Goal: Task Accomplishment & Management: Manage account settings

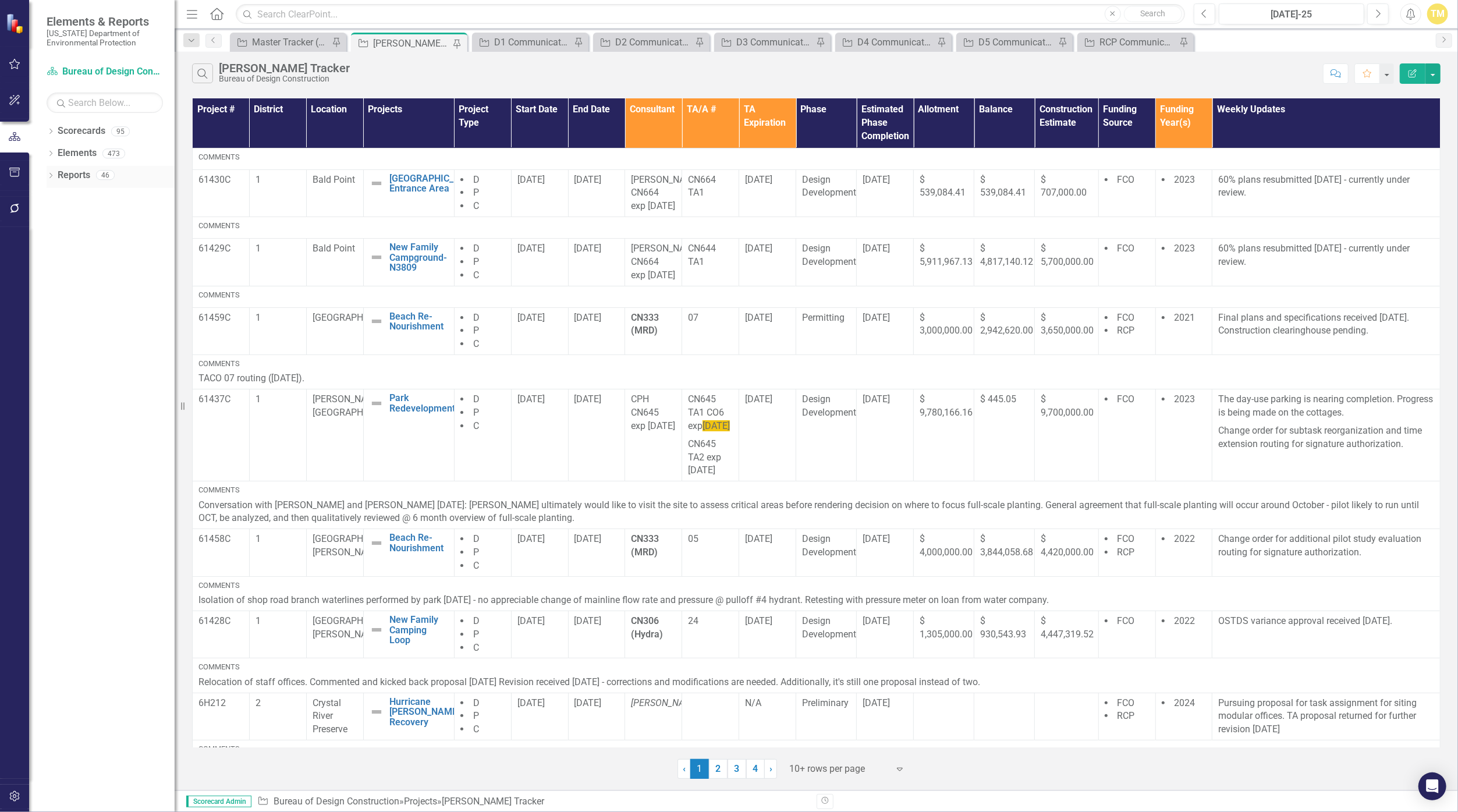
click at [80, 172] on link "Reports" at bounding box center [74, 175] width 32 height 13
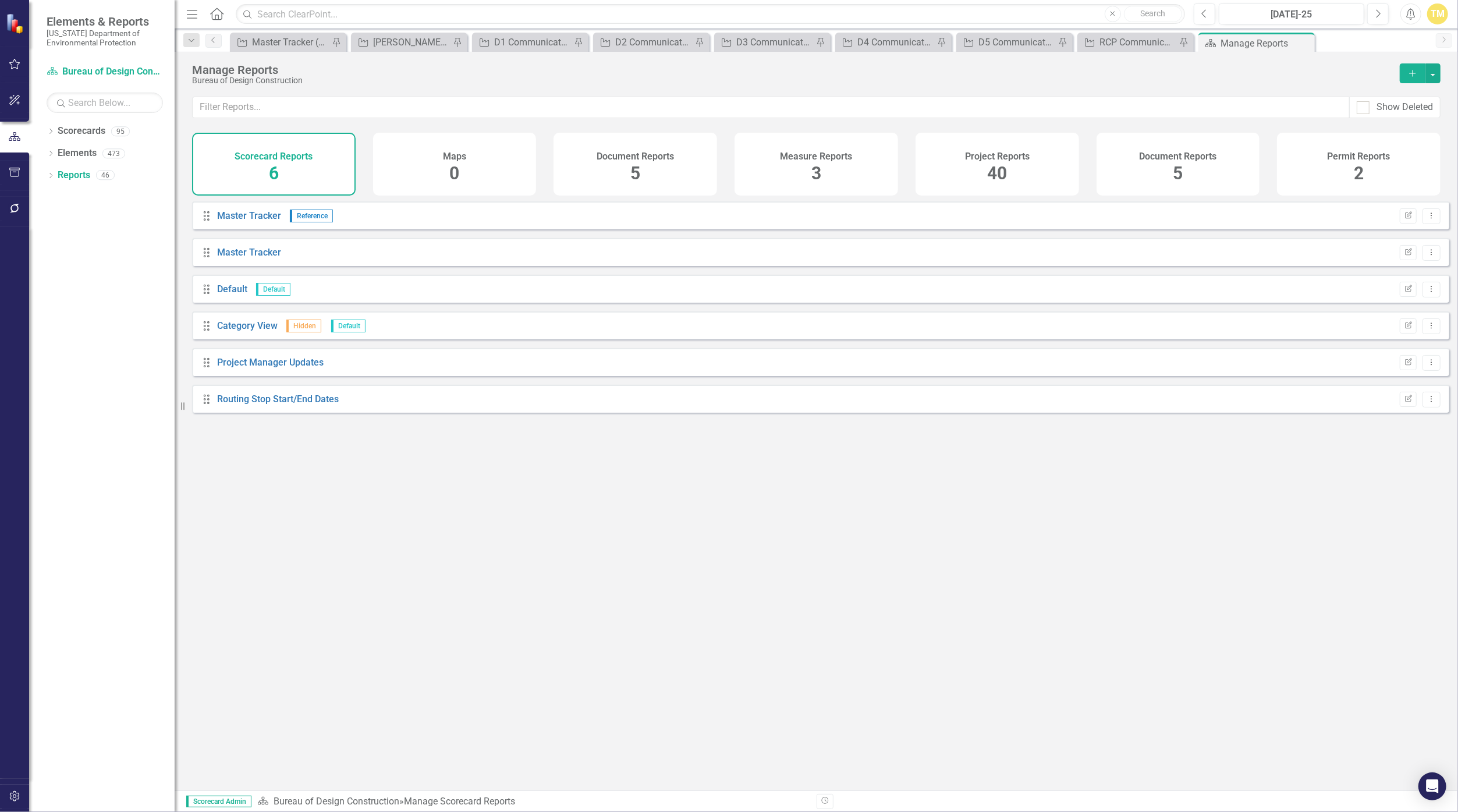
click at [713, 154] on h4 "Project Reports" at bounding box center [997, 157] width 65 height 11
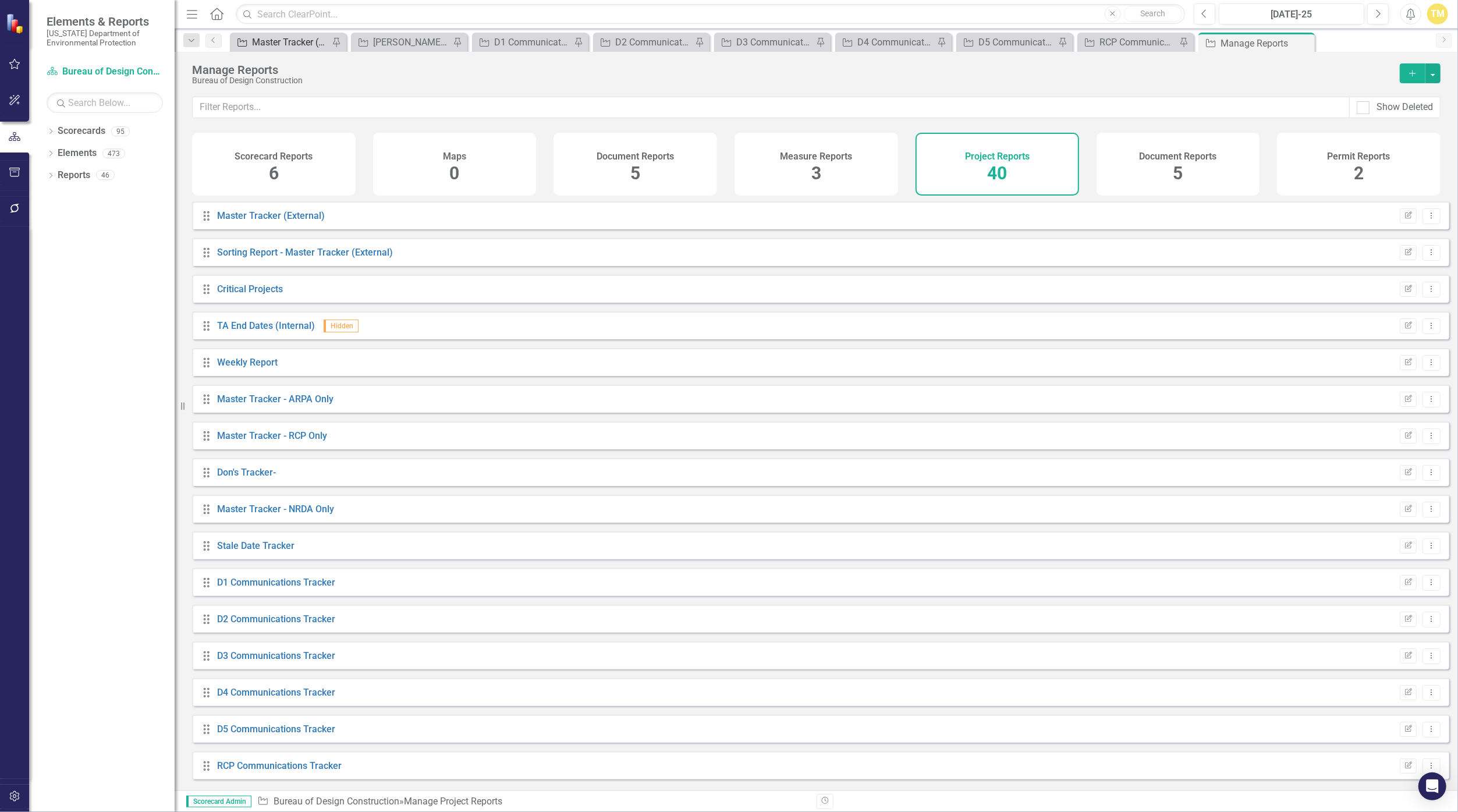
click at [281, 40] on div "Master Tracker (External)" at bounding box center [290, 41] width 77 height 15
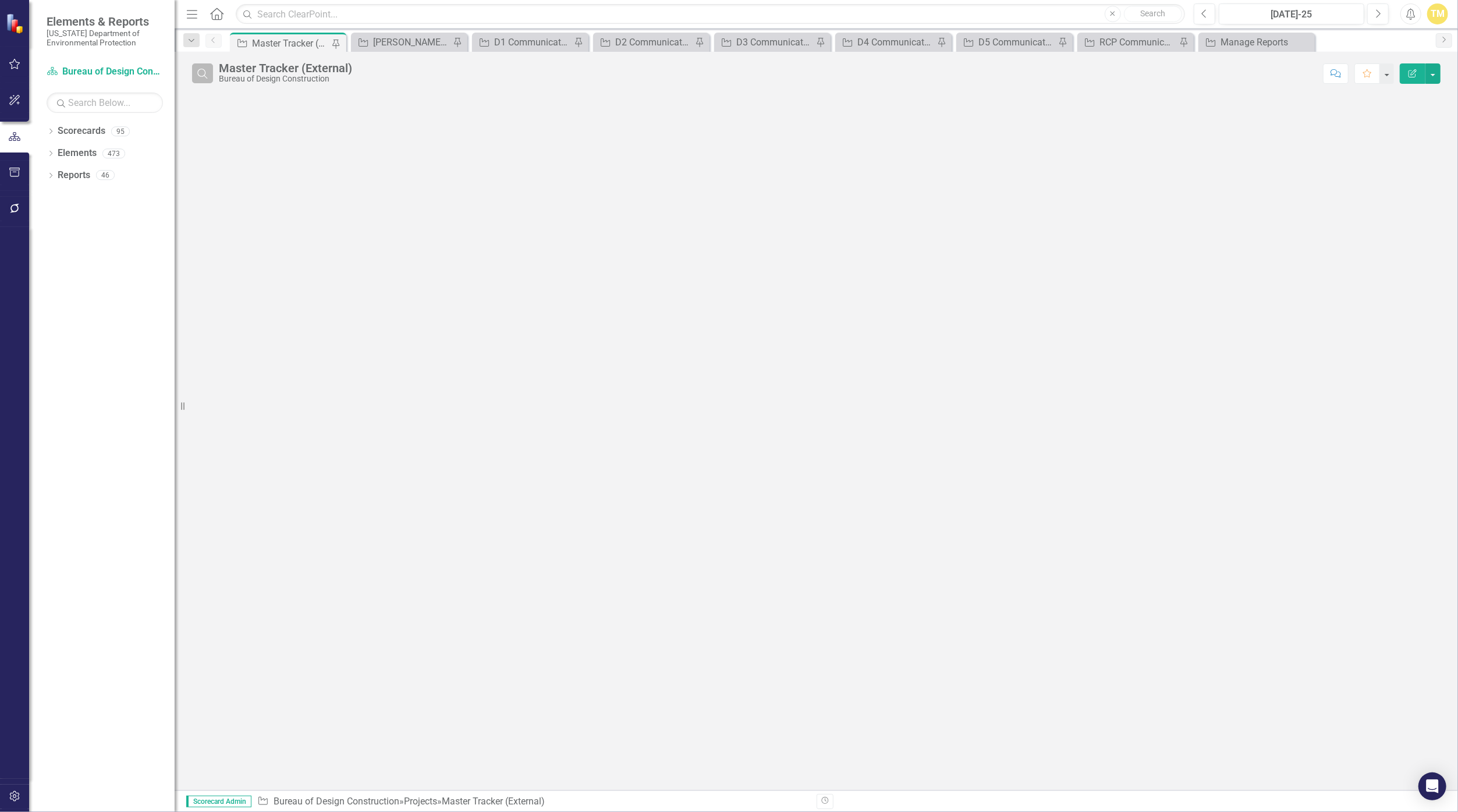
click at [207, 71] on icon "Search" at bounding box center [202, 74] width 13 height 11
click at [256, 76] on input "text" at bounding box center [768, 75] width 1098 height 22
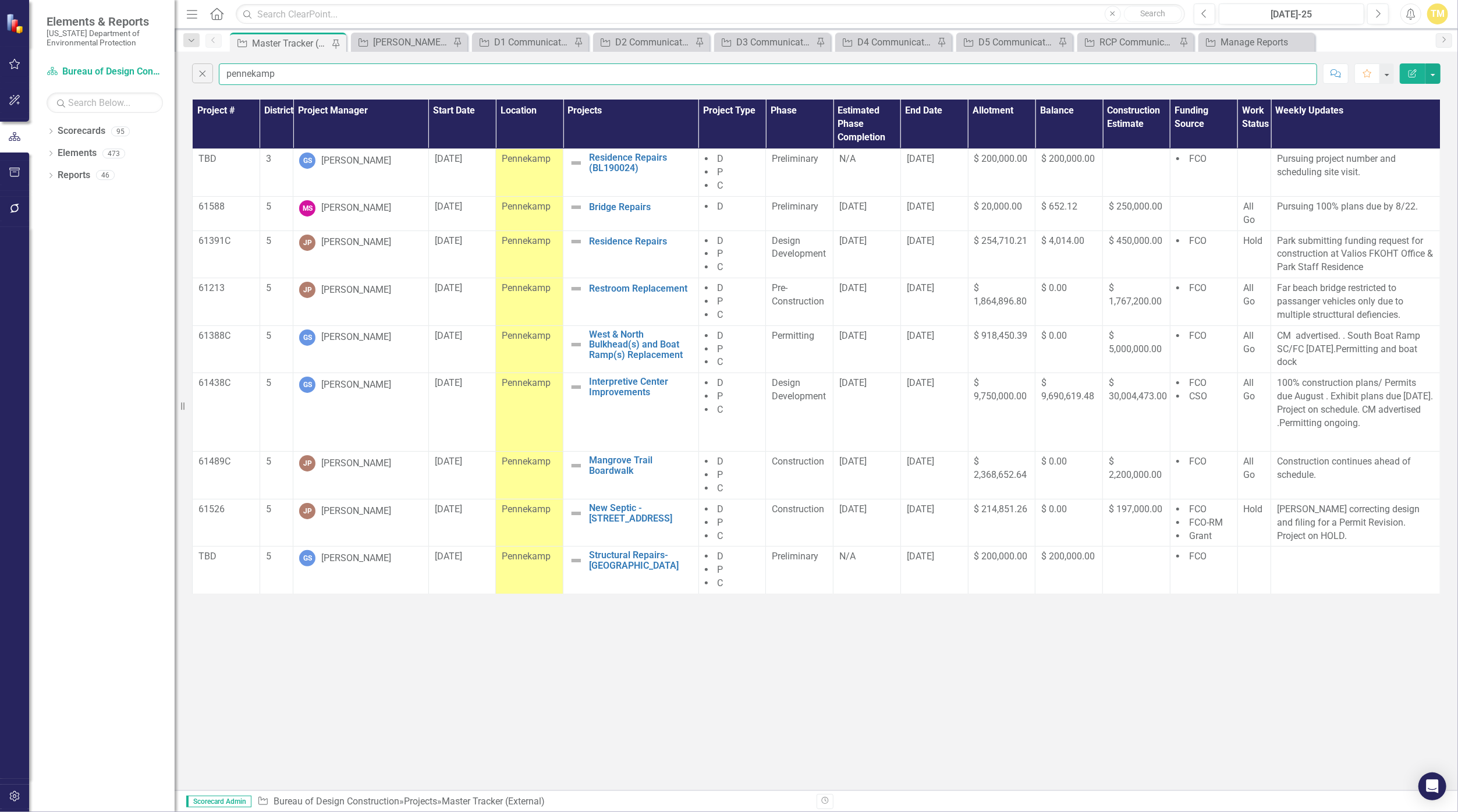
type input "pennekamp"
click at [268, 157] on span "3" at bounding box center [268, 158] width 5 height 11
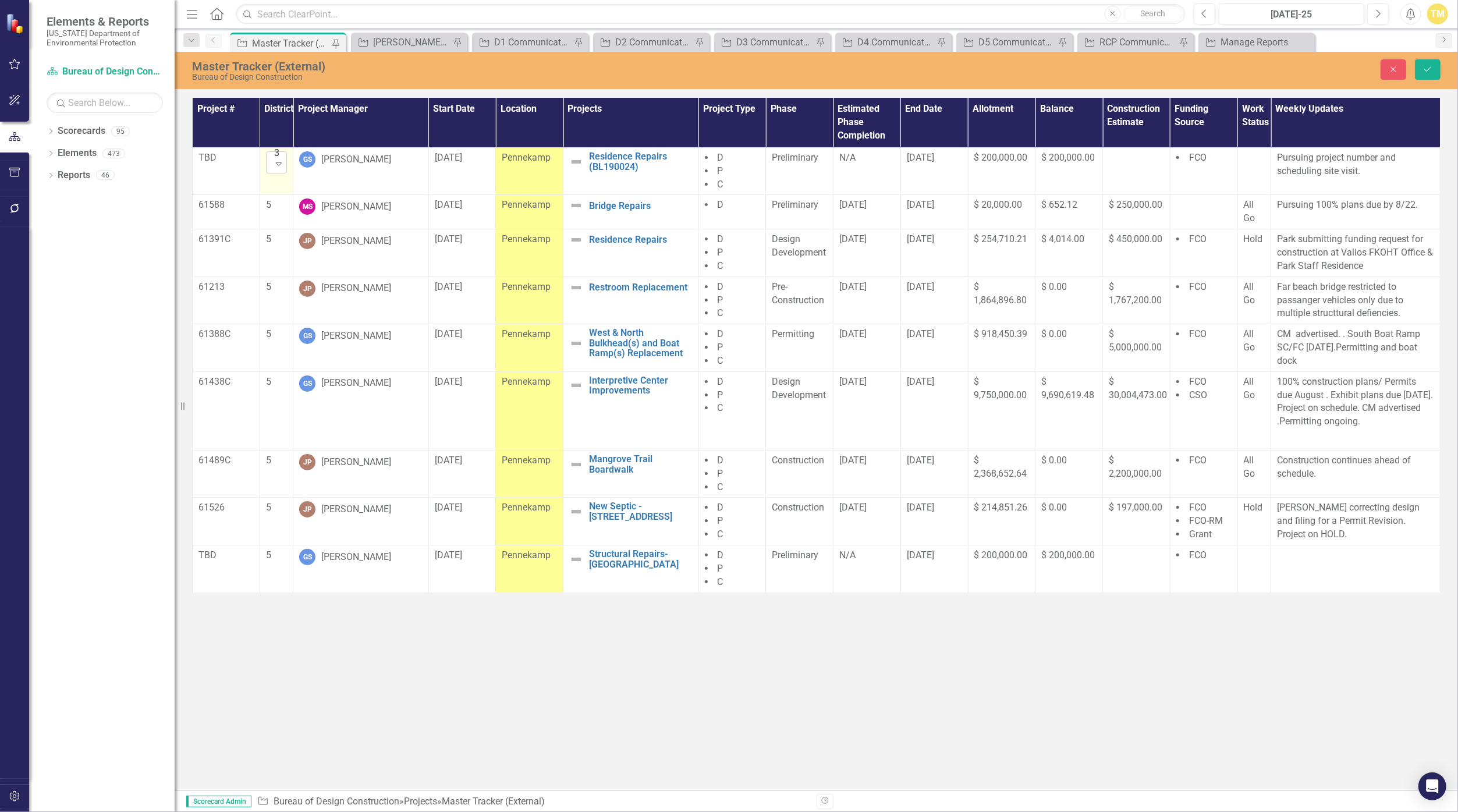
click at [277, 165] on icon "Expand" at bounding box center [278, 164] width 12 height 9
click at [290, 260] on div "5" at bounding box center [314, 260] width 75 height 13
click at [713, 68] on button "Save" at bounding box center [1427, 69] width 25 height 21
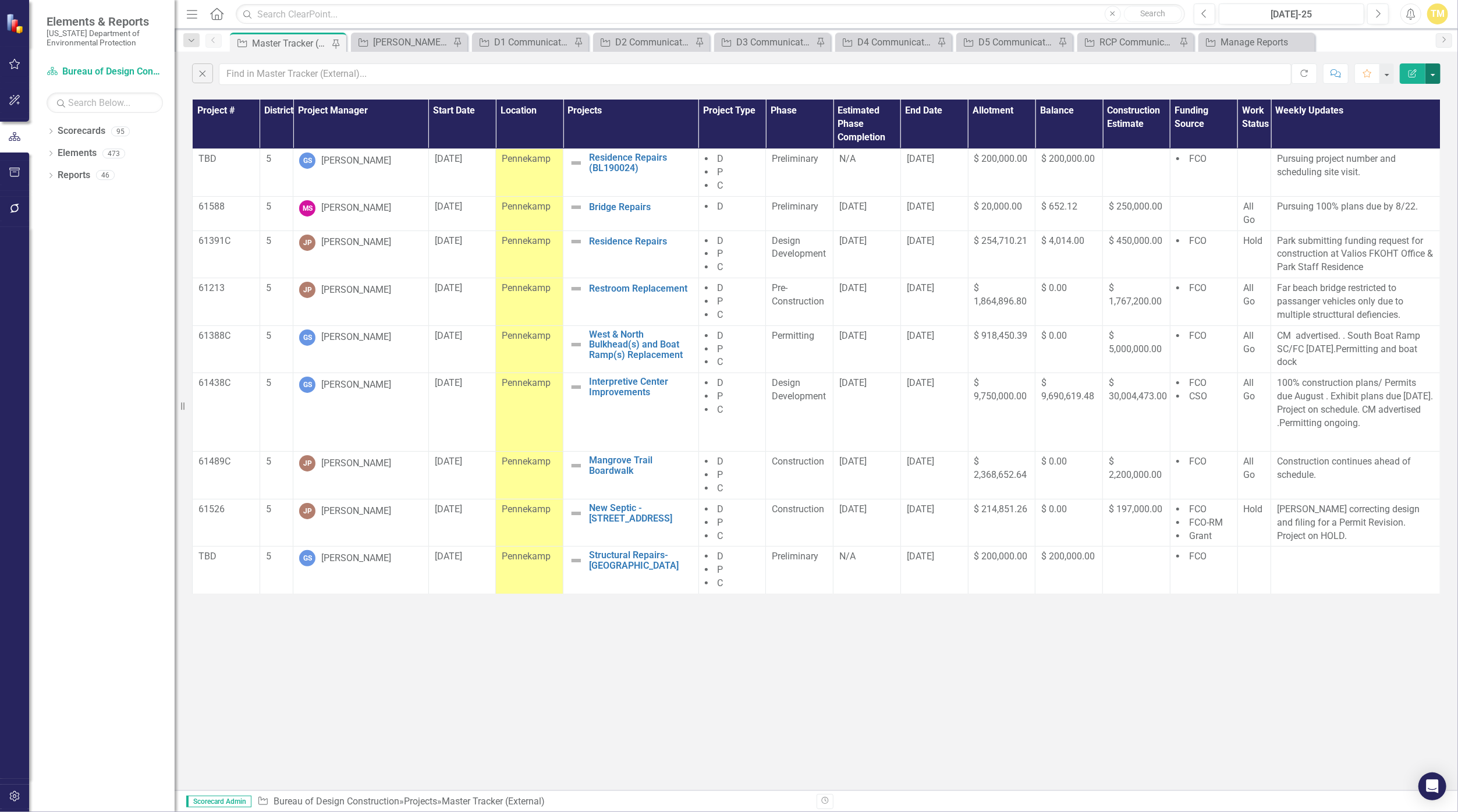
click at [713, 78] on button "button" at bounding box center [1433, 74] width 15 height 21
click at [713, 94] on link "Edit Report Edit Report" at bounding box center [1395, 94] width 92 height 22
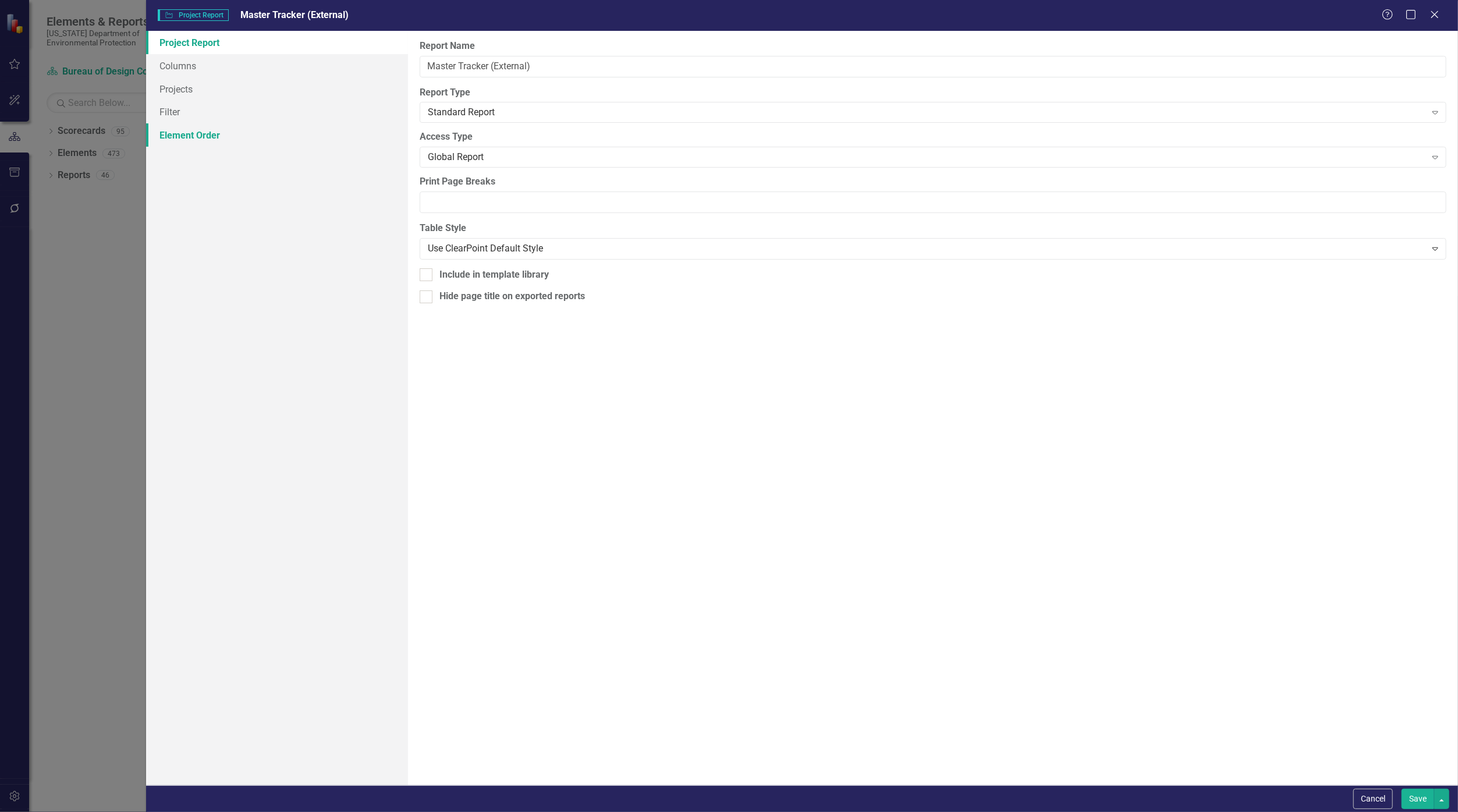
click at [189, 136] on link "Element Order" at bounding box center [277, 135] width 263 height 23
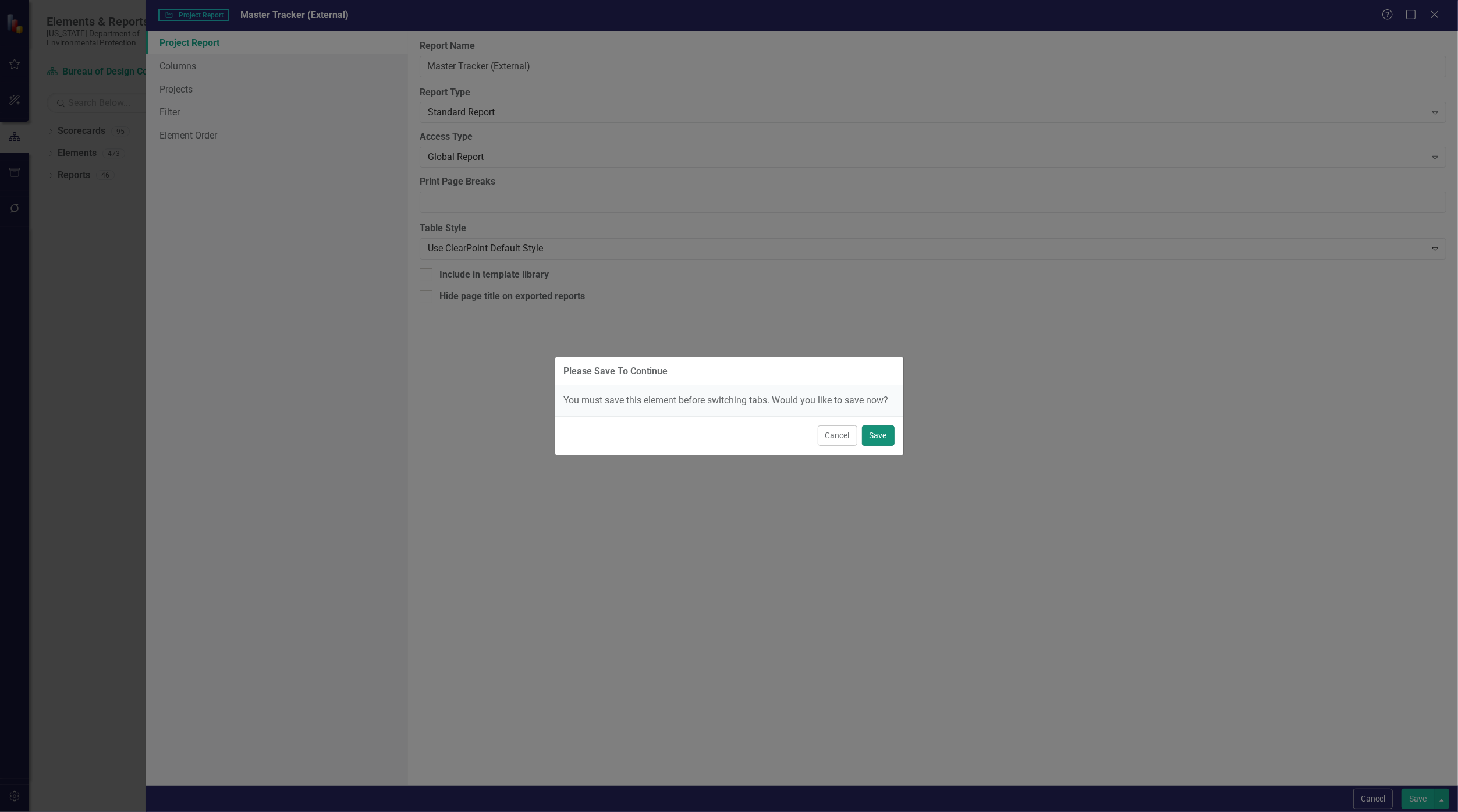
click at [713, 439] on button "Save" at bounding box center [878, 436] width 32 height 21
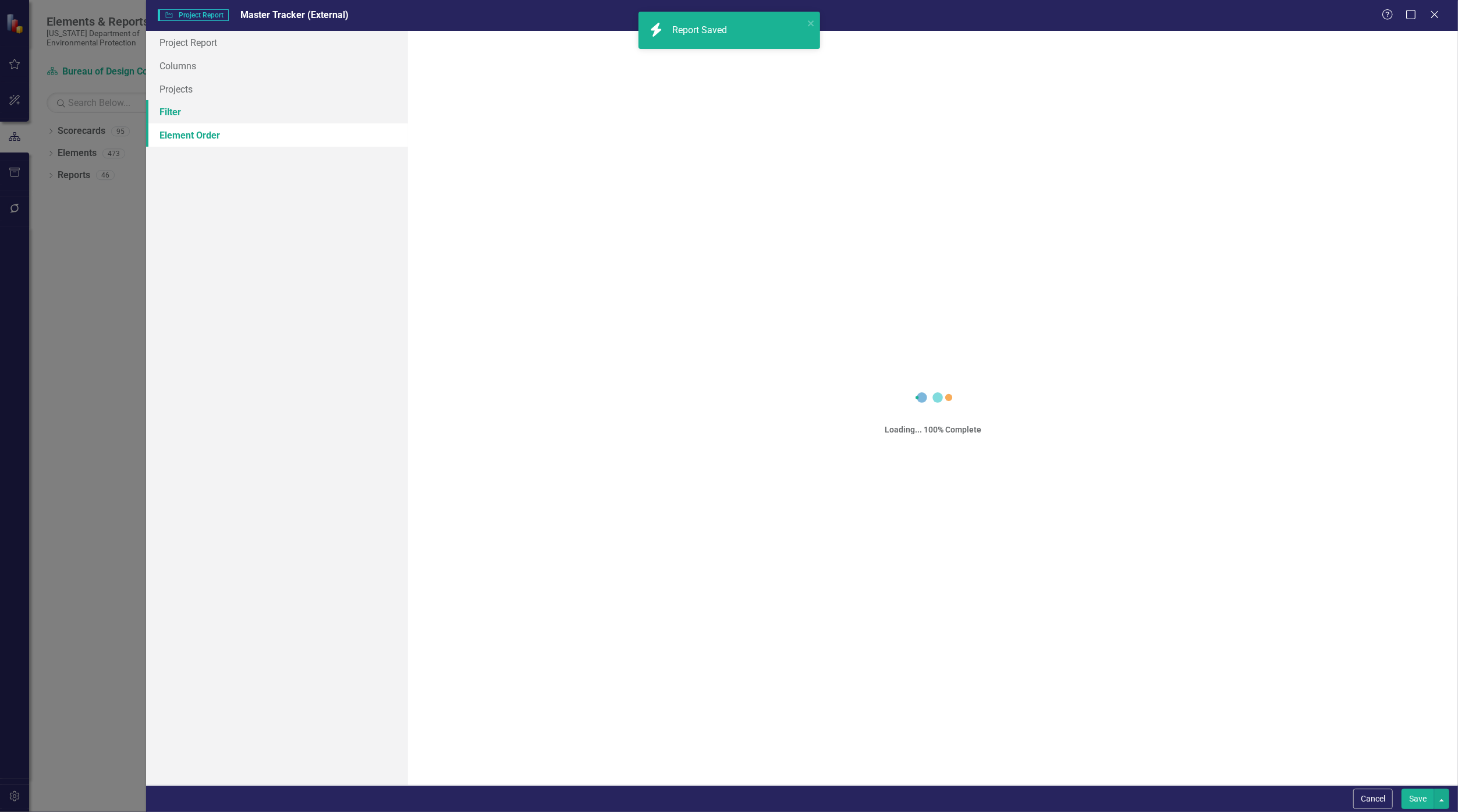
click at [224, 111] on link "Filter" at bounding box center [277, 111] width 263 height 23
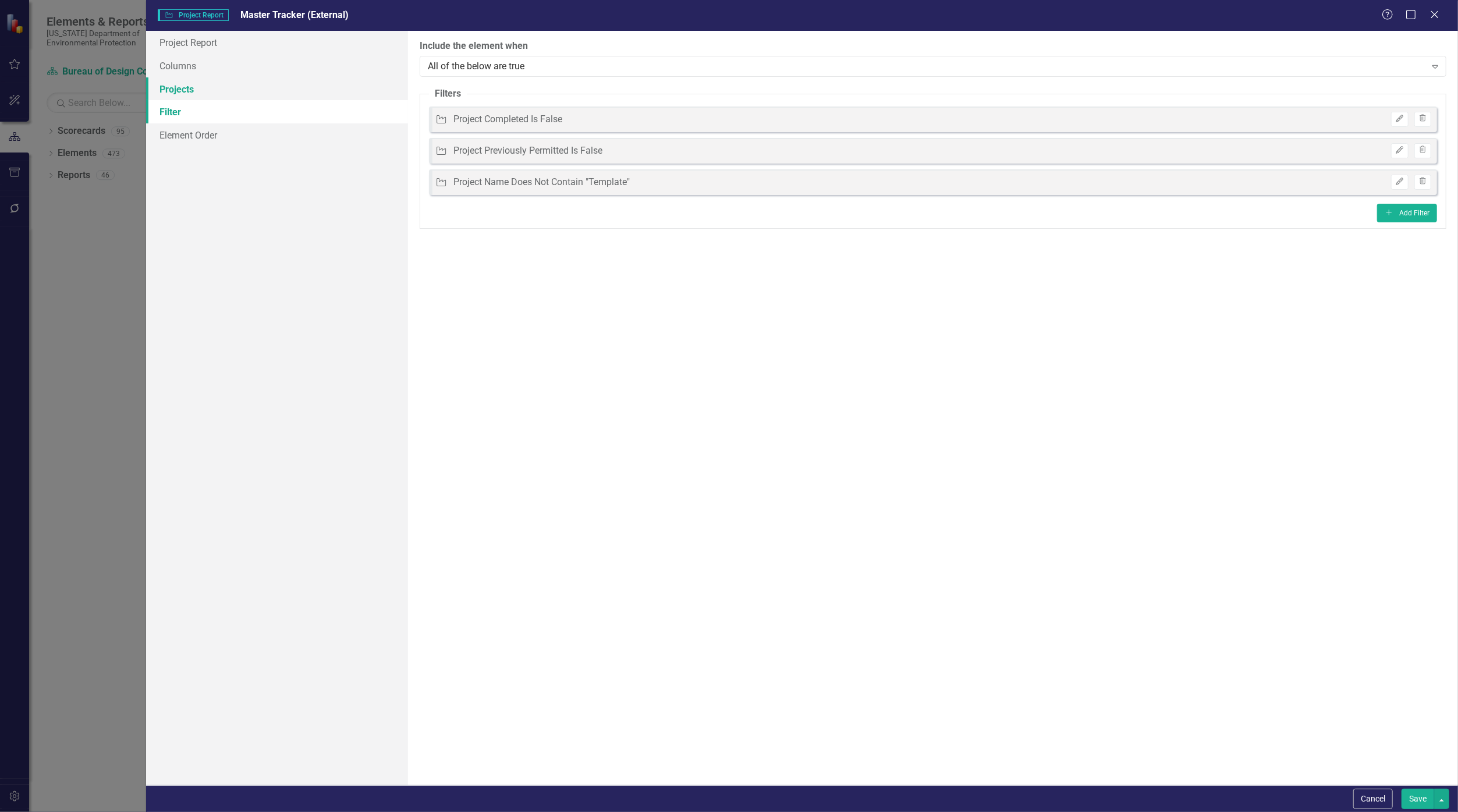
click at [235, 94] on link "Projects" at bounding box center [277, 89] width 263 height 23
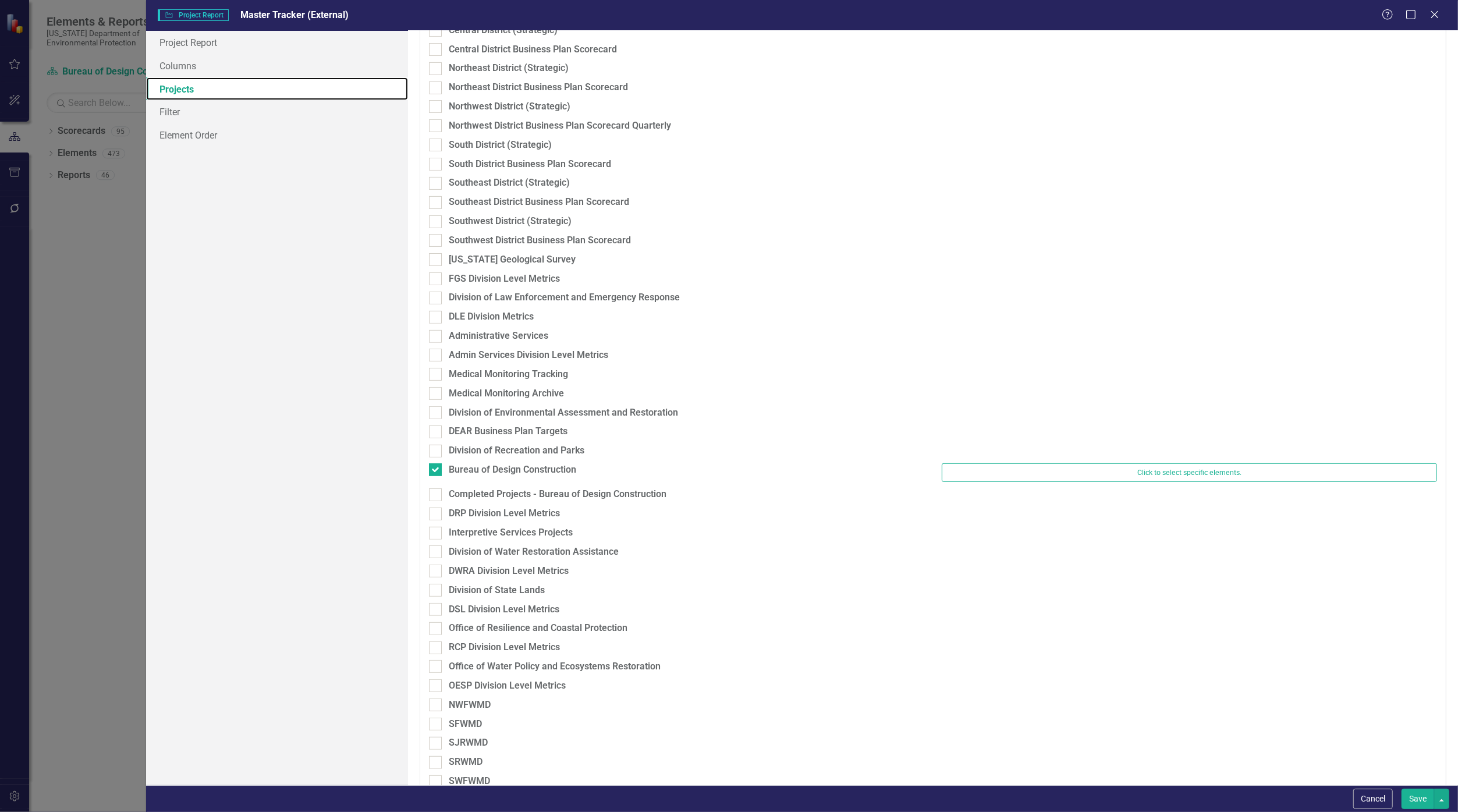
scroll to position [291, 0]
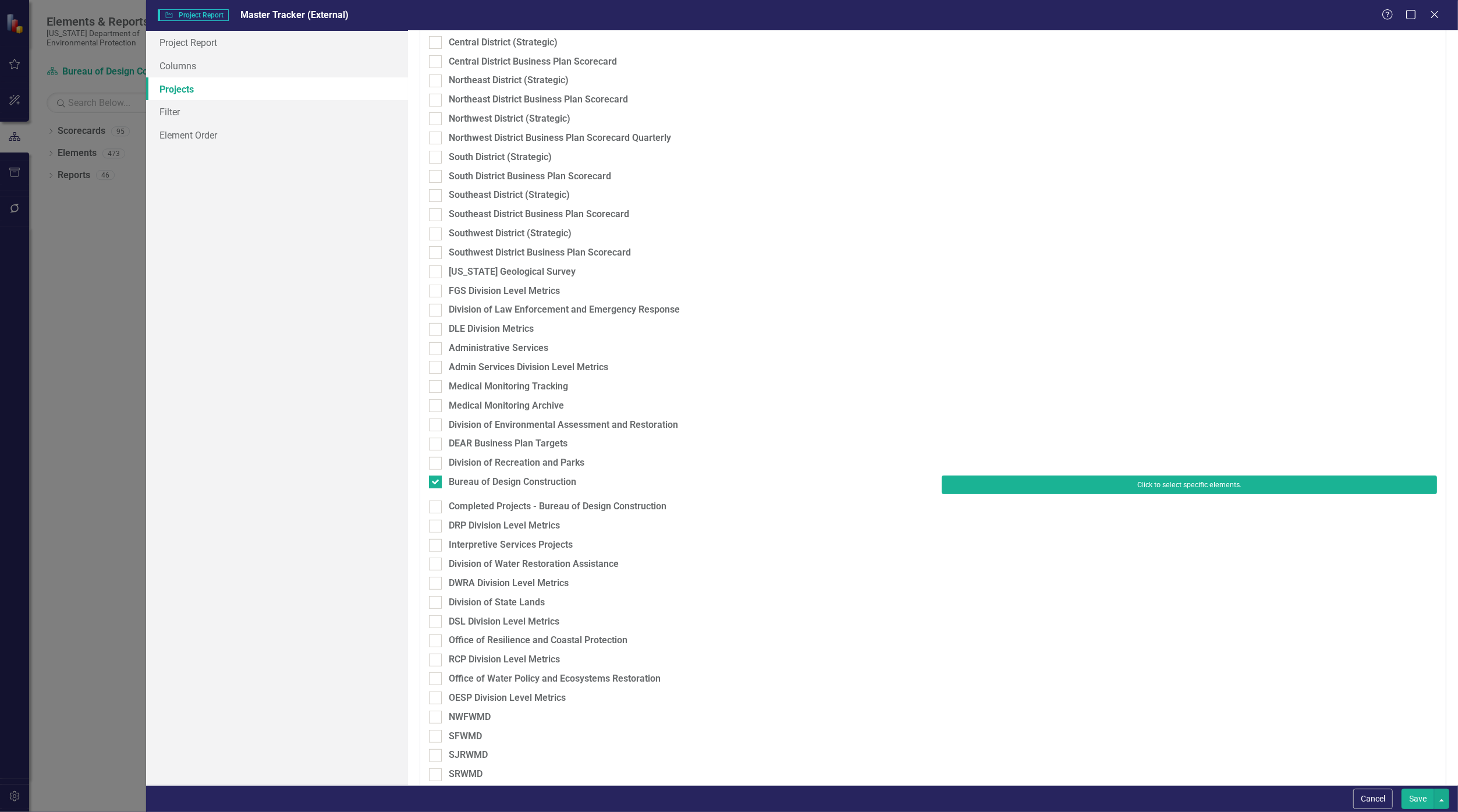
click at [713, 485] on button "Click to select specific elements." at bounding box center [1189, 485] width 495 height 18
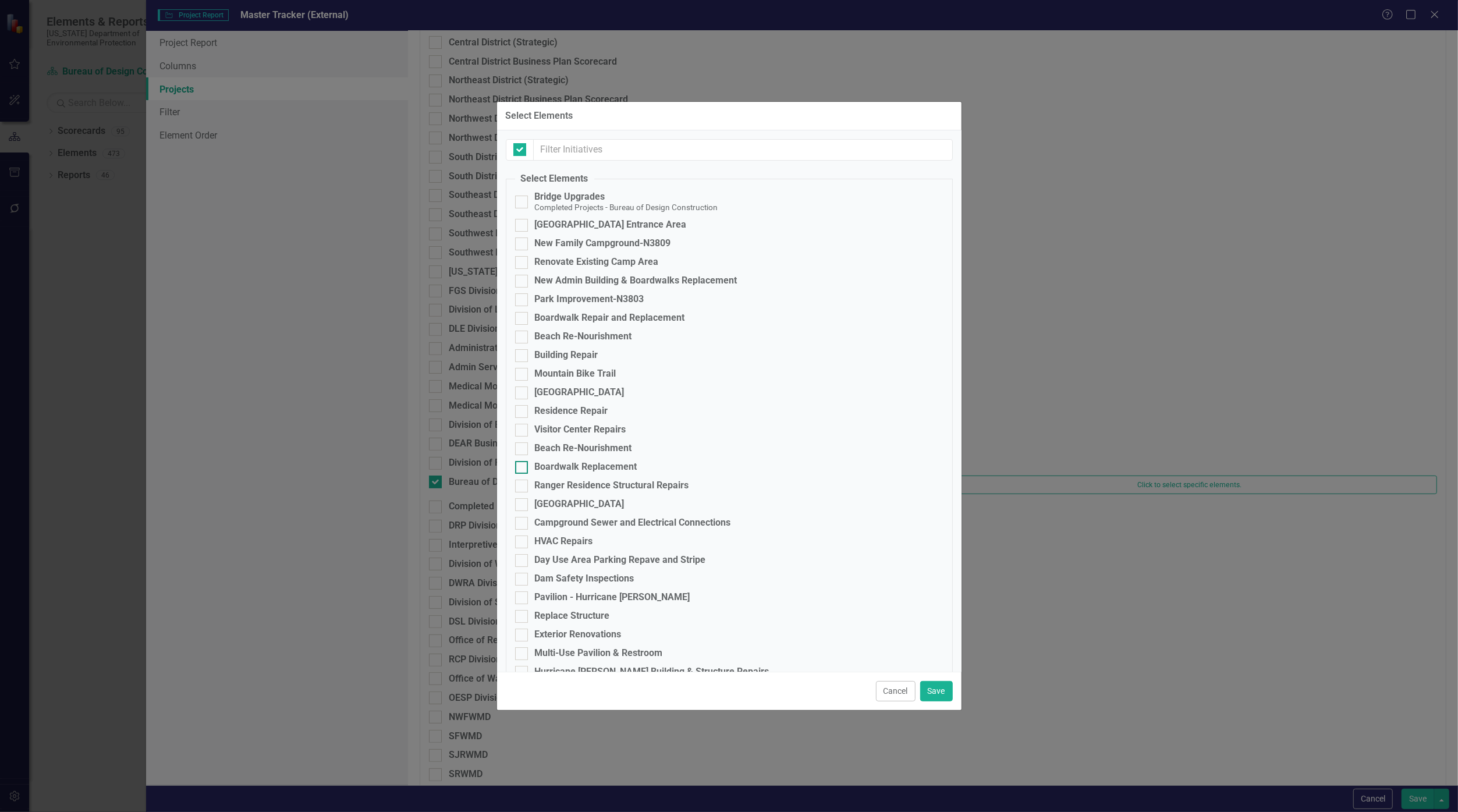
checkbox input "false"
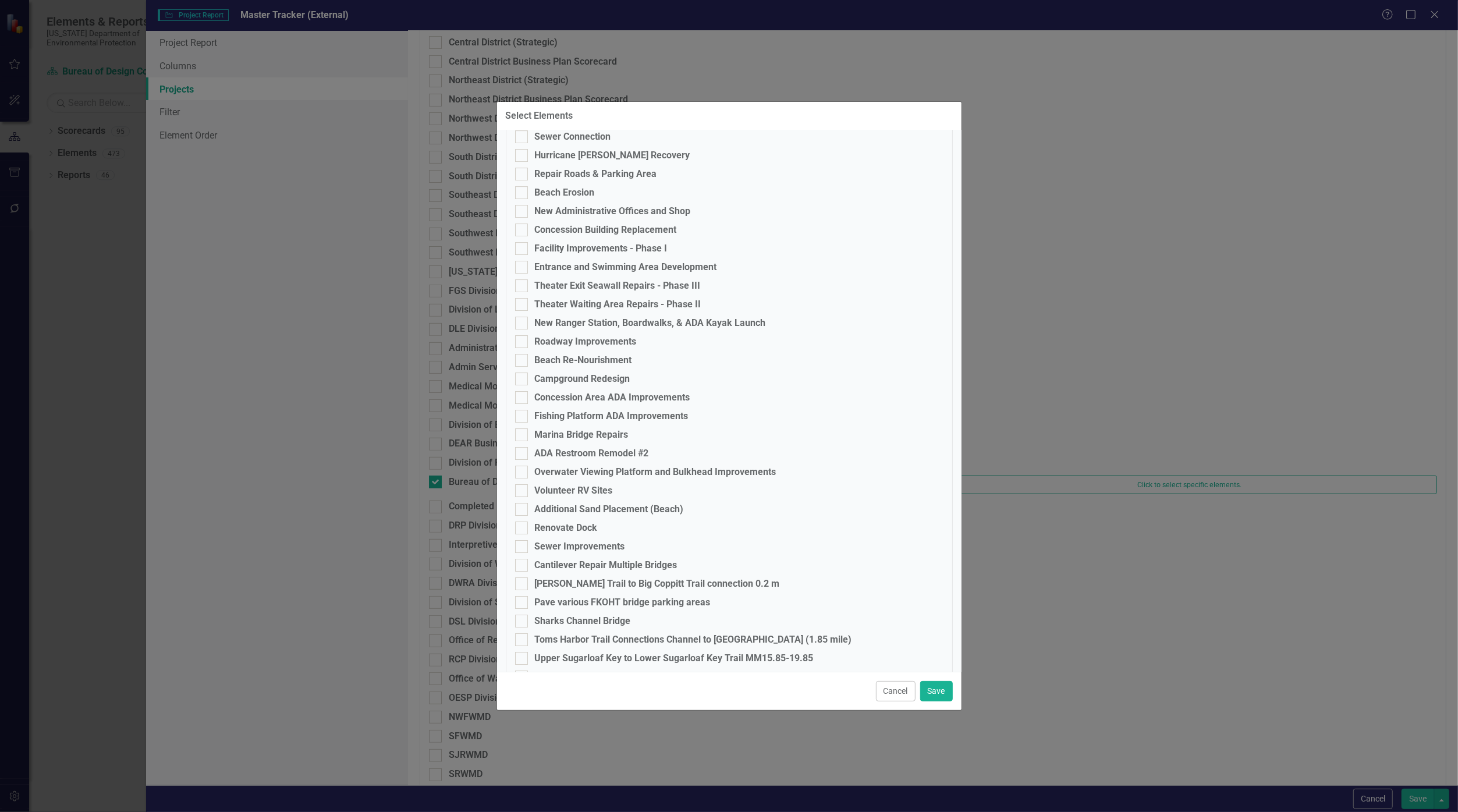
scroll to position [6587, 0]
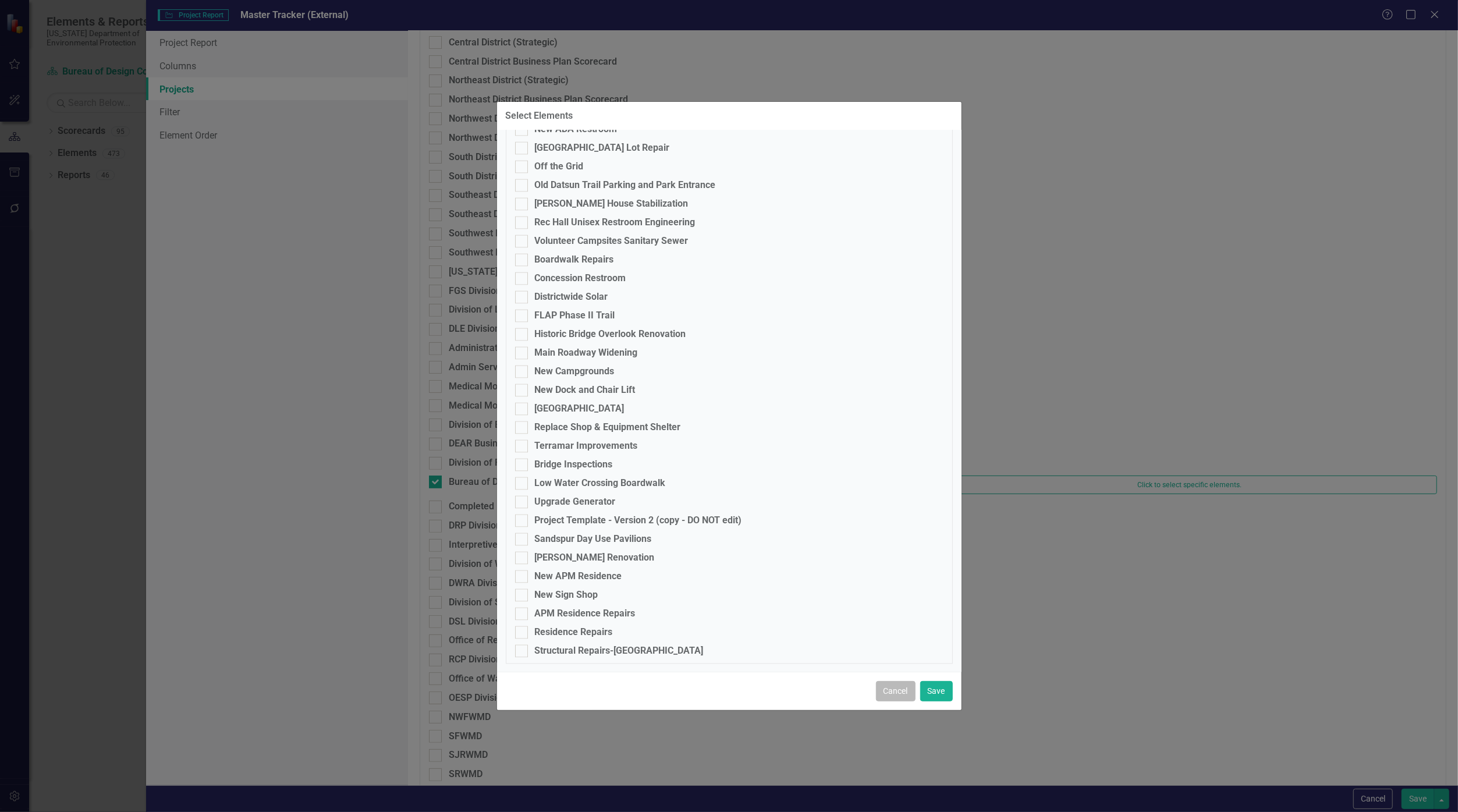
click at [713, 688] on button "Cancel" at bounding box center [896, 691] width 40 height 21
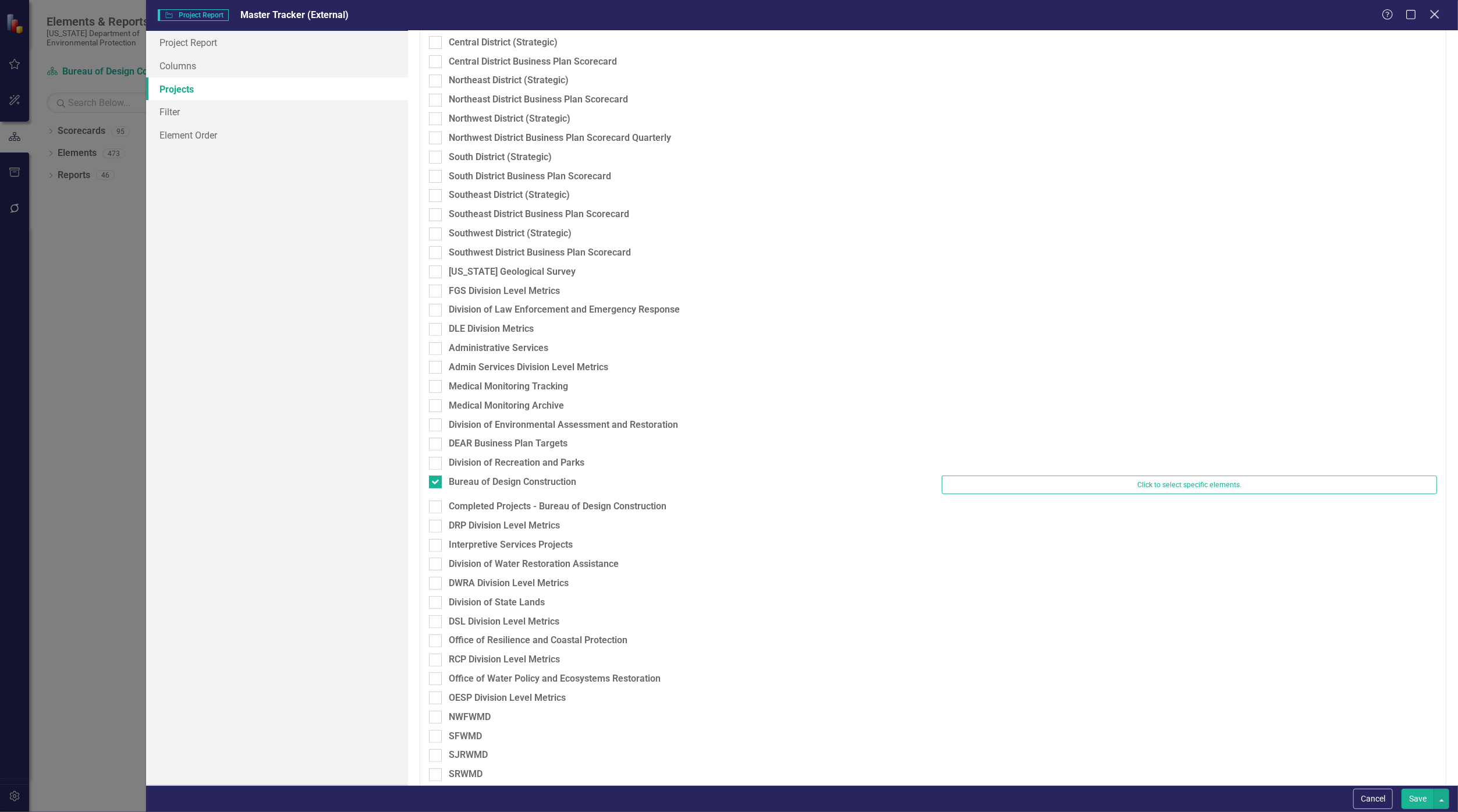
click at [713, 12] on icon "Close" at bounding box center [1434, 14] width 15 height 11
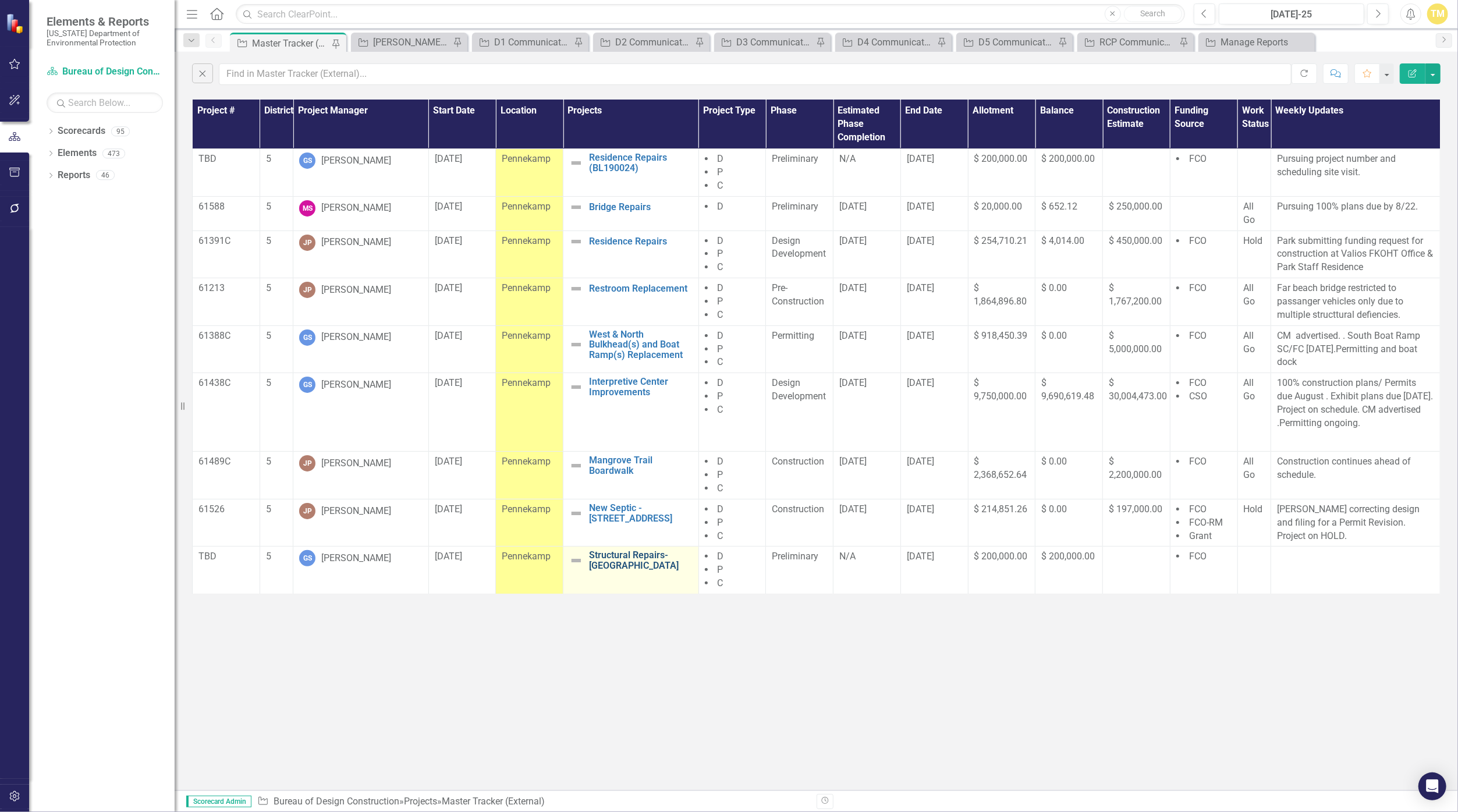
click at [613, 562] on link "Structural Repairs-[GEOGRAPHIC_DATA]" at bounding box center [641, 560] width 104 height 21
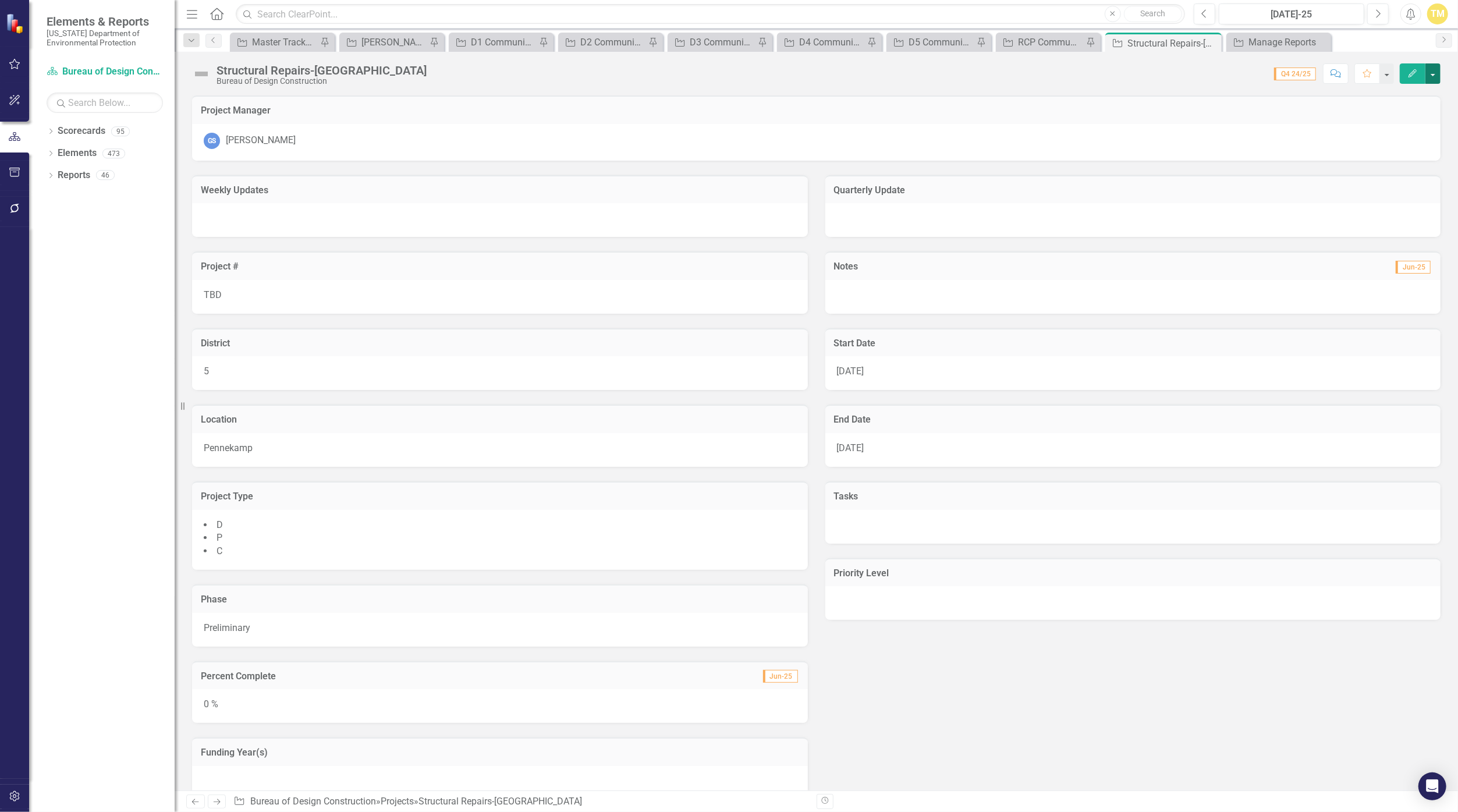
click at [713, 71] on button "button" at bounding box center [1433, 74] width 15 height 21
click at [713, 81] on div "Score: N/A Q4 24/25 Completed Comment Favorite Edit" at bounding box center [936, 74] width 1008 height 20
click at [713, 73] on button "button" at bounding box center [1433, 74] width 15 height 21
click at [713, 95] on link "Edit Edit Project" at bounding box center [1370, 94] width 141 height 22
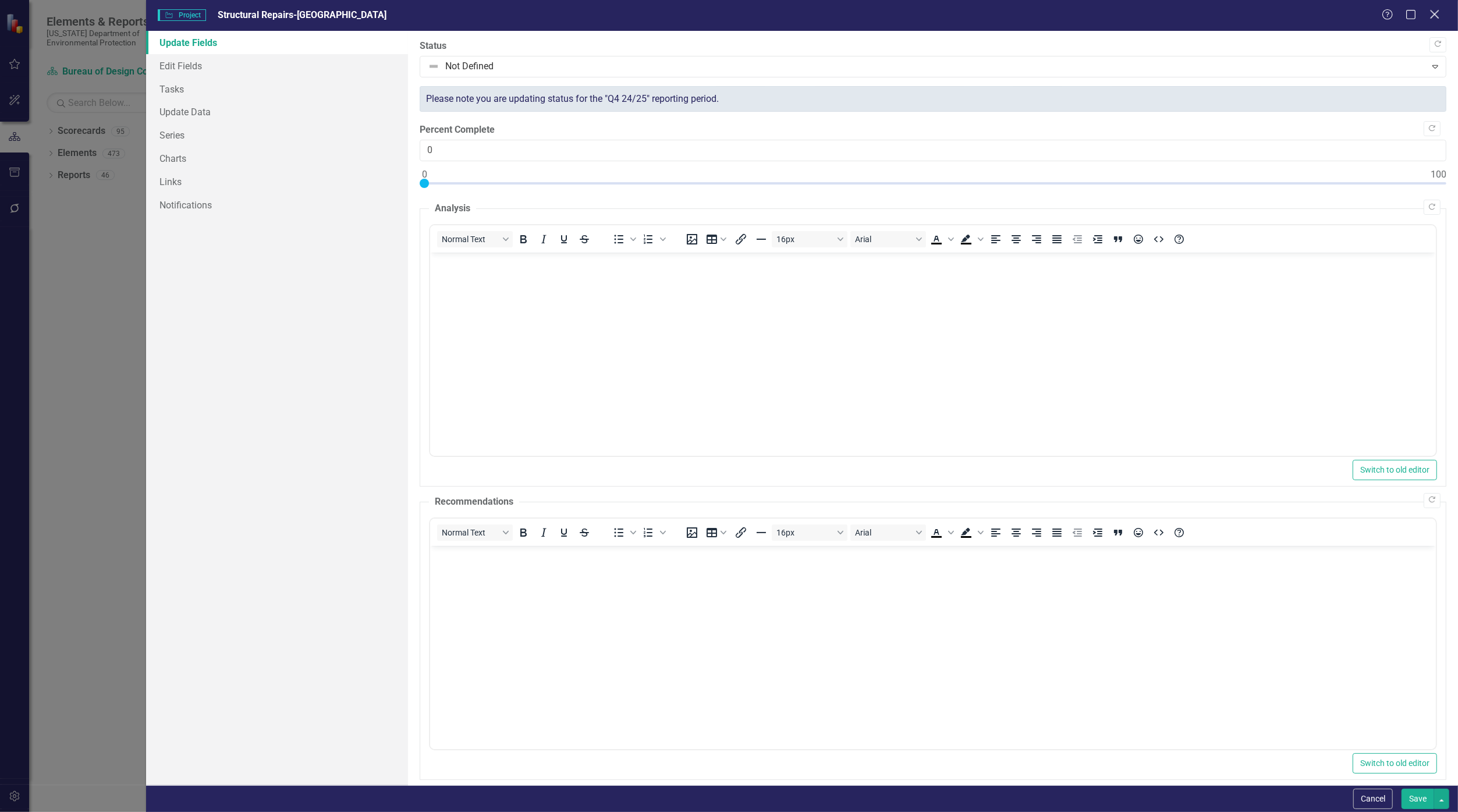
click at [713, 14] on icon "Close" at bounding box center [1434, 14] width 15 height 11
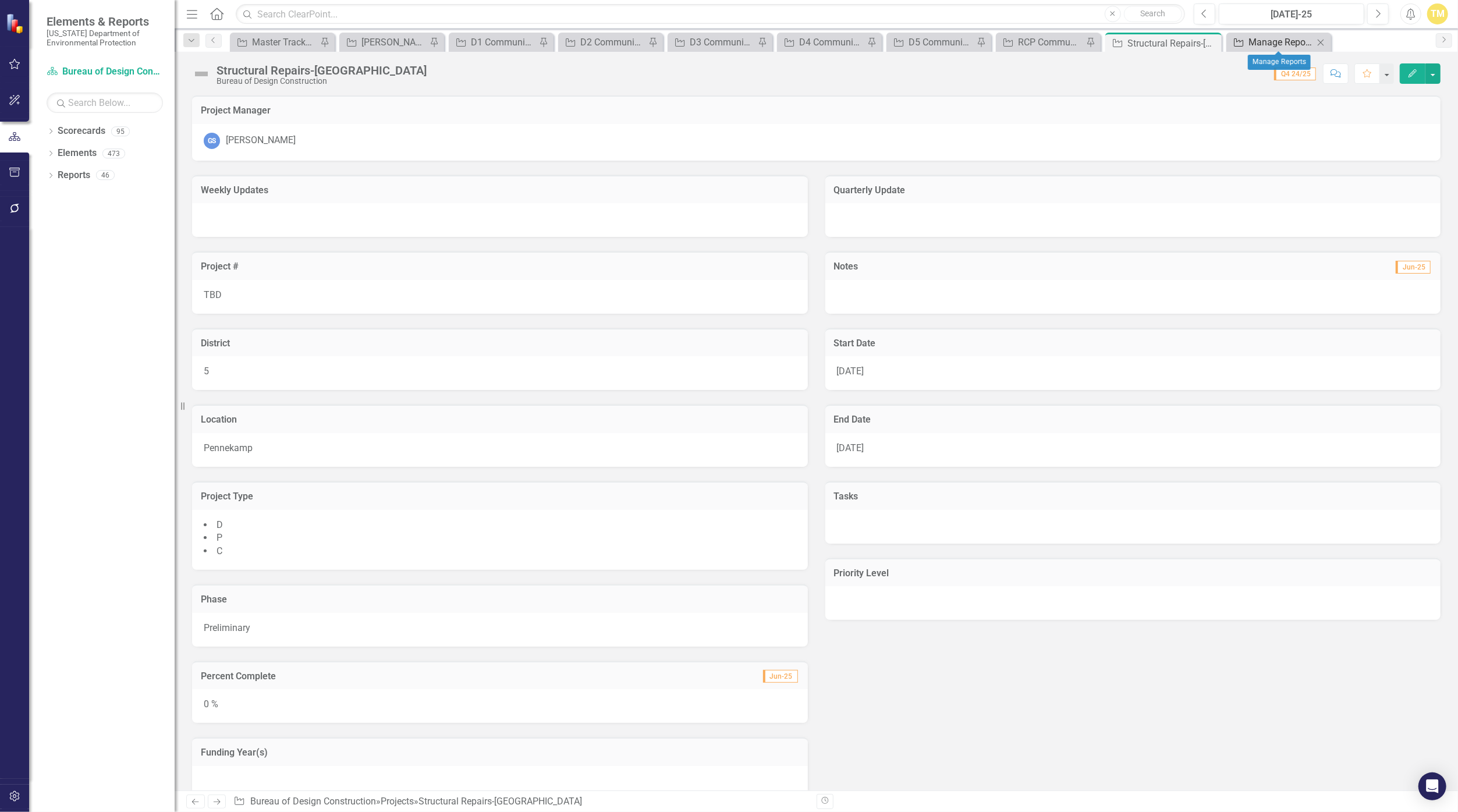
click at [713, 45] on div "Manage Reports" at bounding box center [1281, 41] width 65 height 15
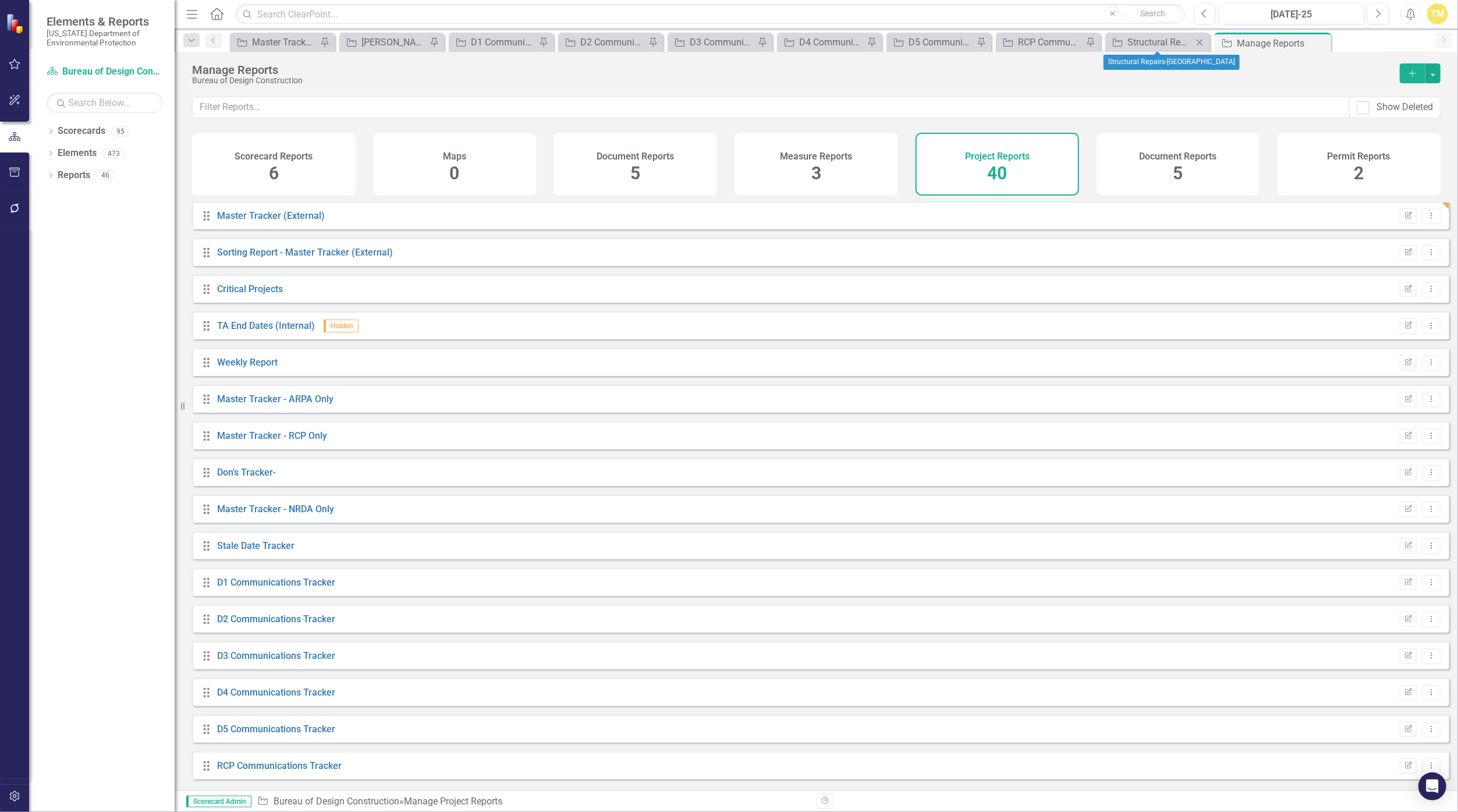
click at [713, 50] on div "Project Structural Repairs-[GEOGRAPHIC_DATA] Close" at bounding box center [1158, 41] width 104 height 19
click at [713, 42] on div "Structural Repairs-[GEOGRAPHIC_DATA]" at bounding box center [1160, 41] width 65 height 15
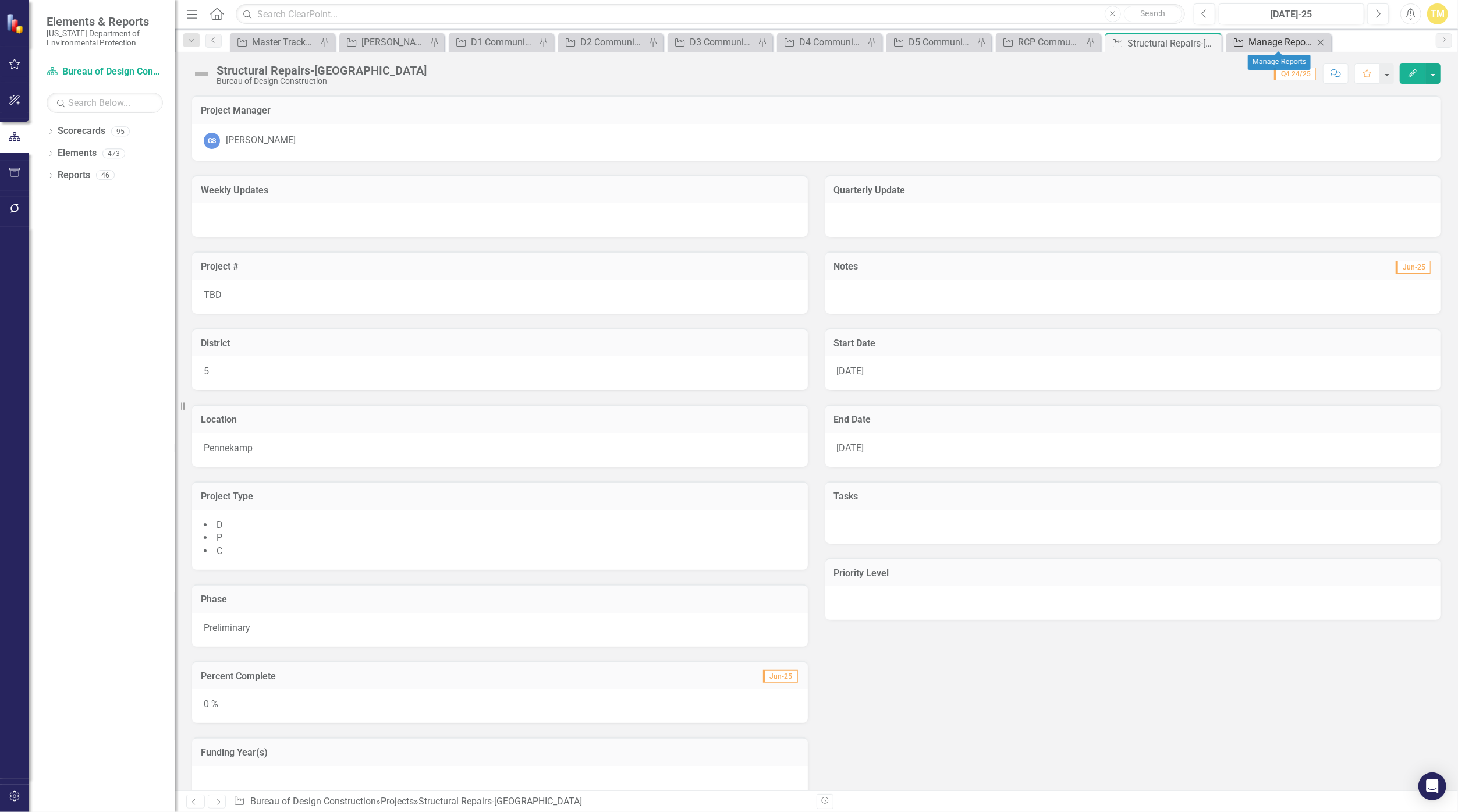
click at [713, 43] on link "Project Manage Reports" at bounding box center [1271, 41] width 84 height 15
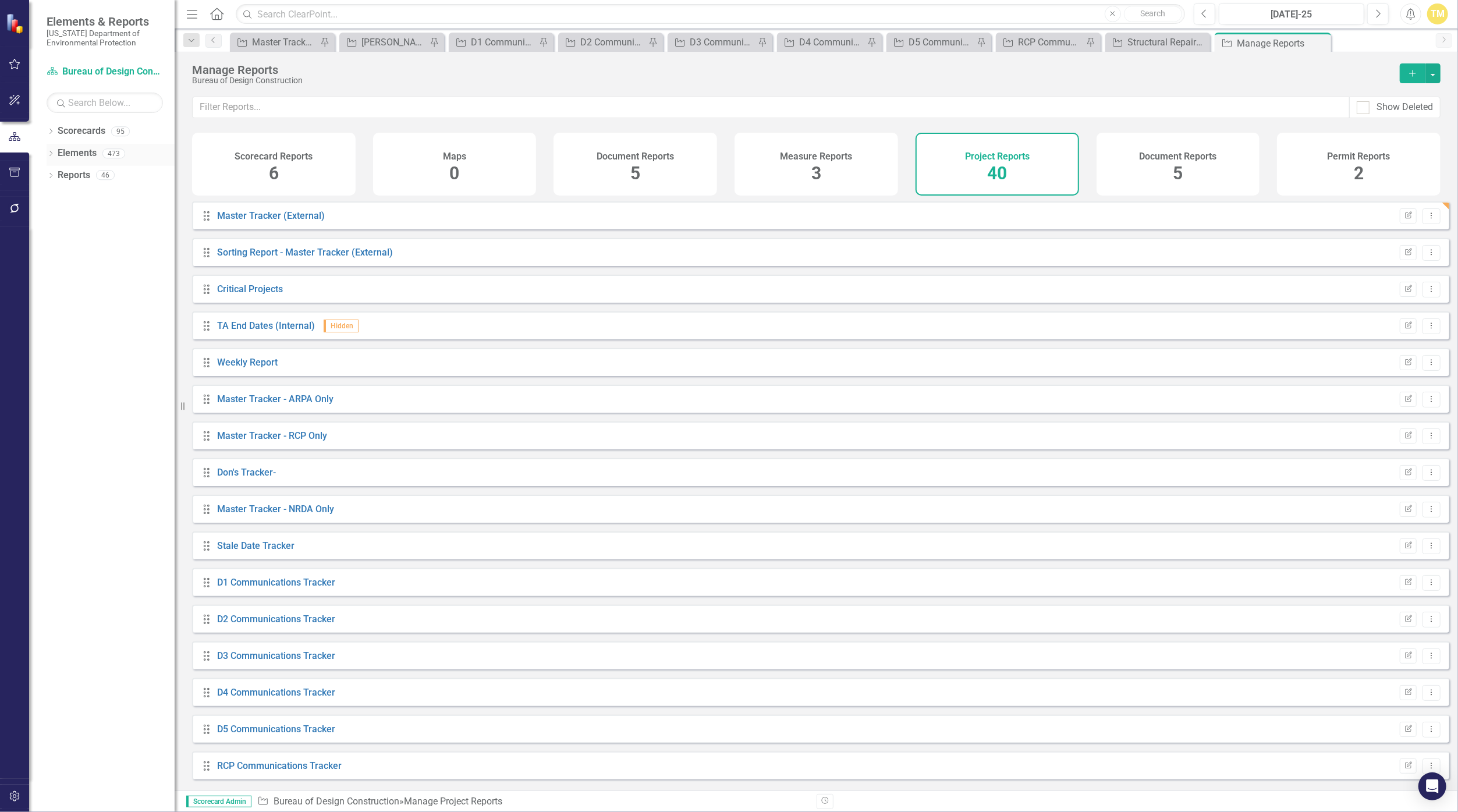
click at [51, 152] on icon "Dropdown" at bounding box center [51, 154] width 8 height 6
click at [102, 217] on link "Project Projects" at bounding box center [88, 219] width 50 height 13
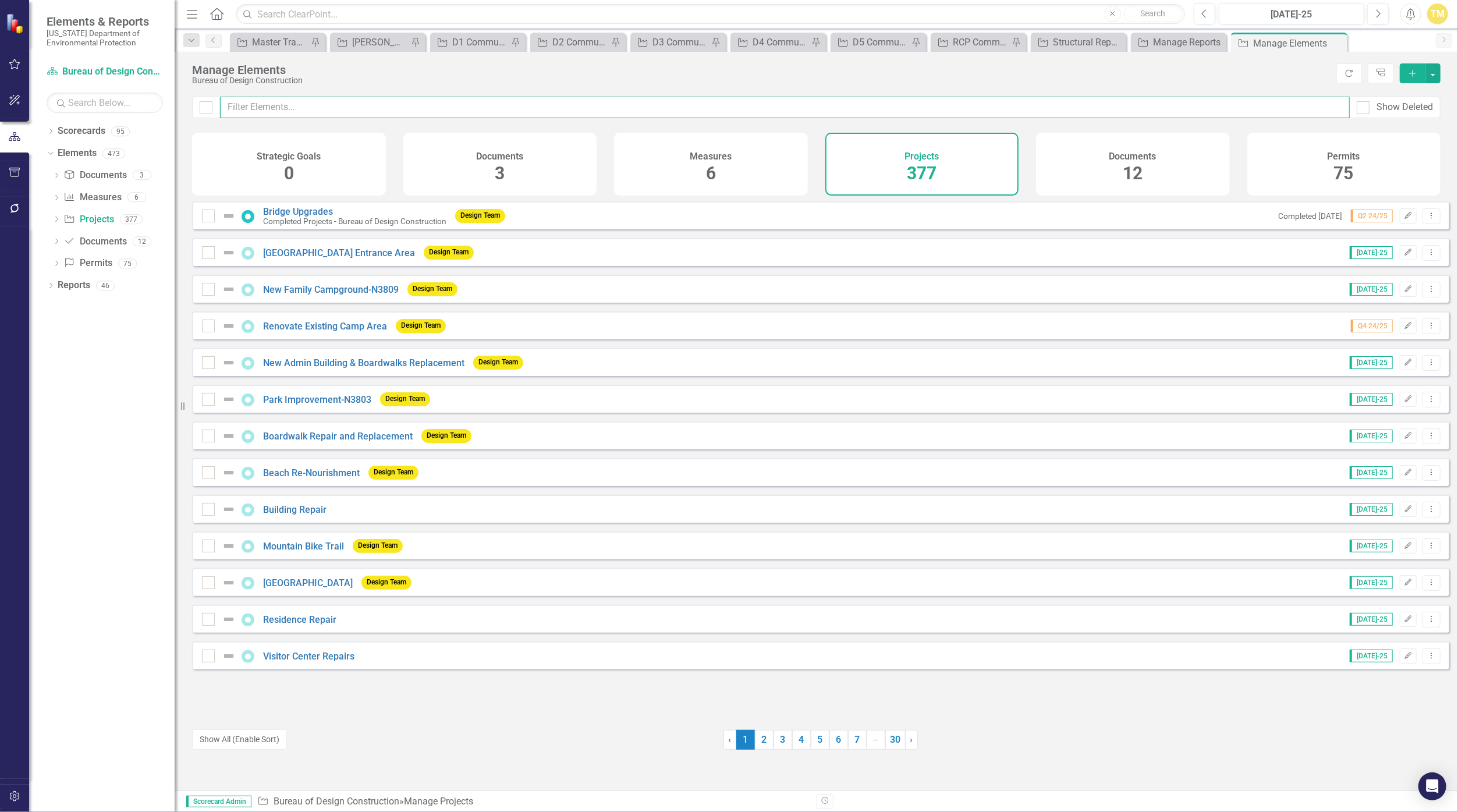
click at [280, 107] on input "text" at bounding box center [784, 108] width 1130 height 22
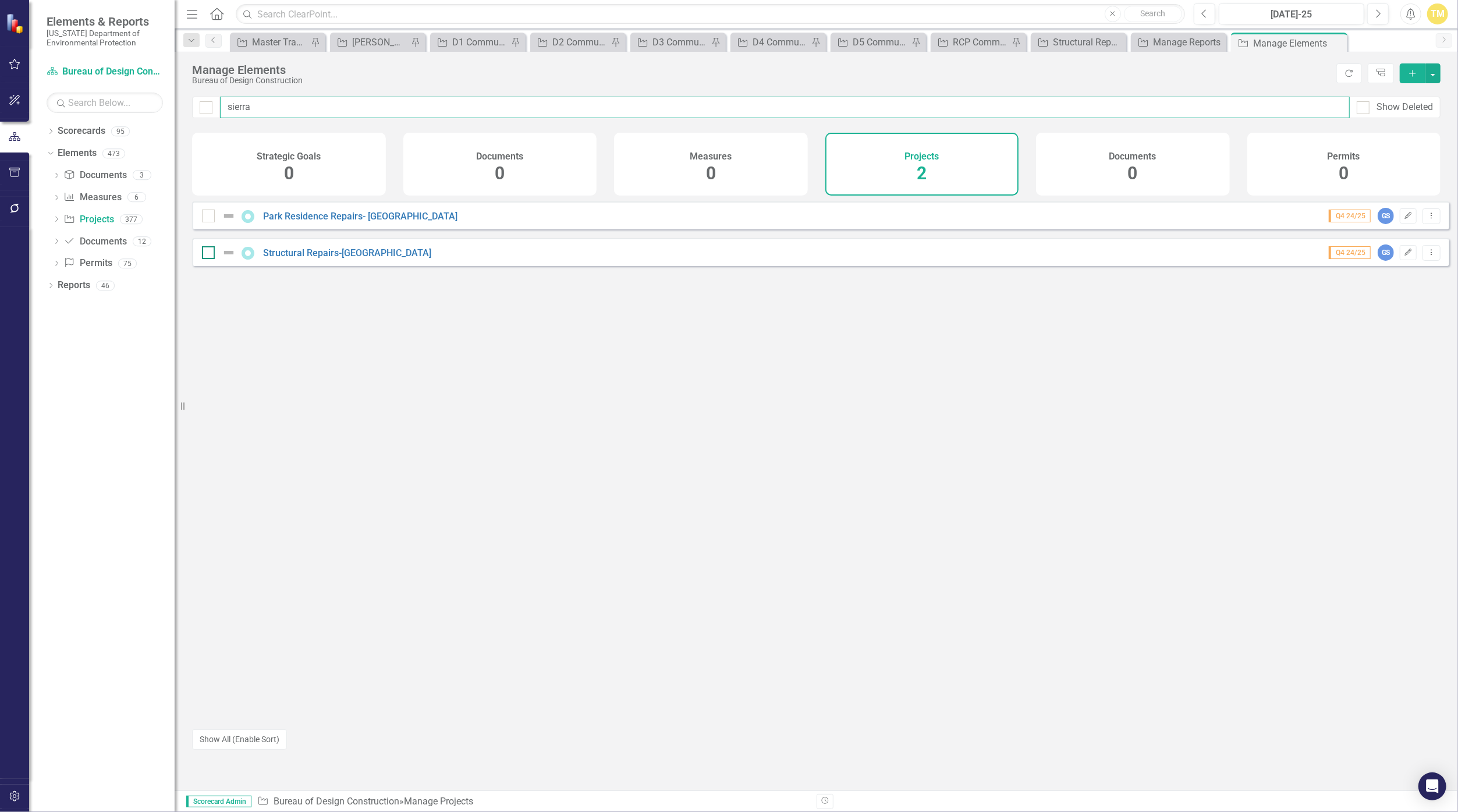
type input "sierra"
click at [211, 258] on div at bounding box center [208, 253] width 13 height 13
click at [210, 254] on input "checkbox" at bounding box center [206, 250] width 8 height 8
click at [713, 256] on icon "Dropdown Menu" at bounding box center [1431, 253] width 10 height 8
click at [713, 343] on link "Trash Delete Project" at bounding box center [1383, 345] width 98 height 22
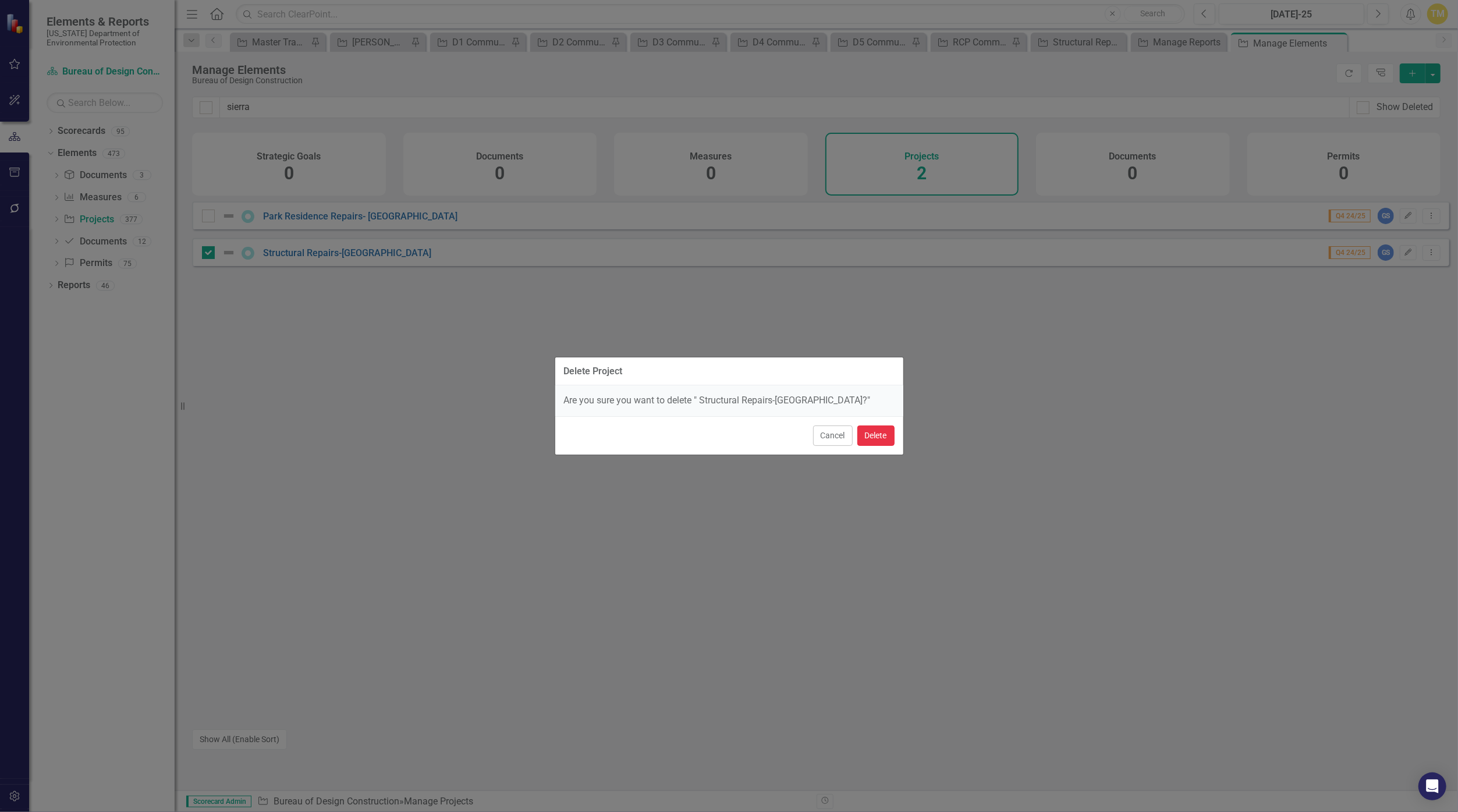
click at [713, 439] on button "Delete" at bounding box center [876, 436] width 37 height 21
checkbox input "false"
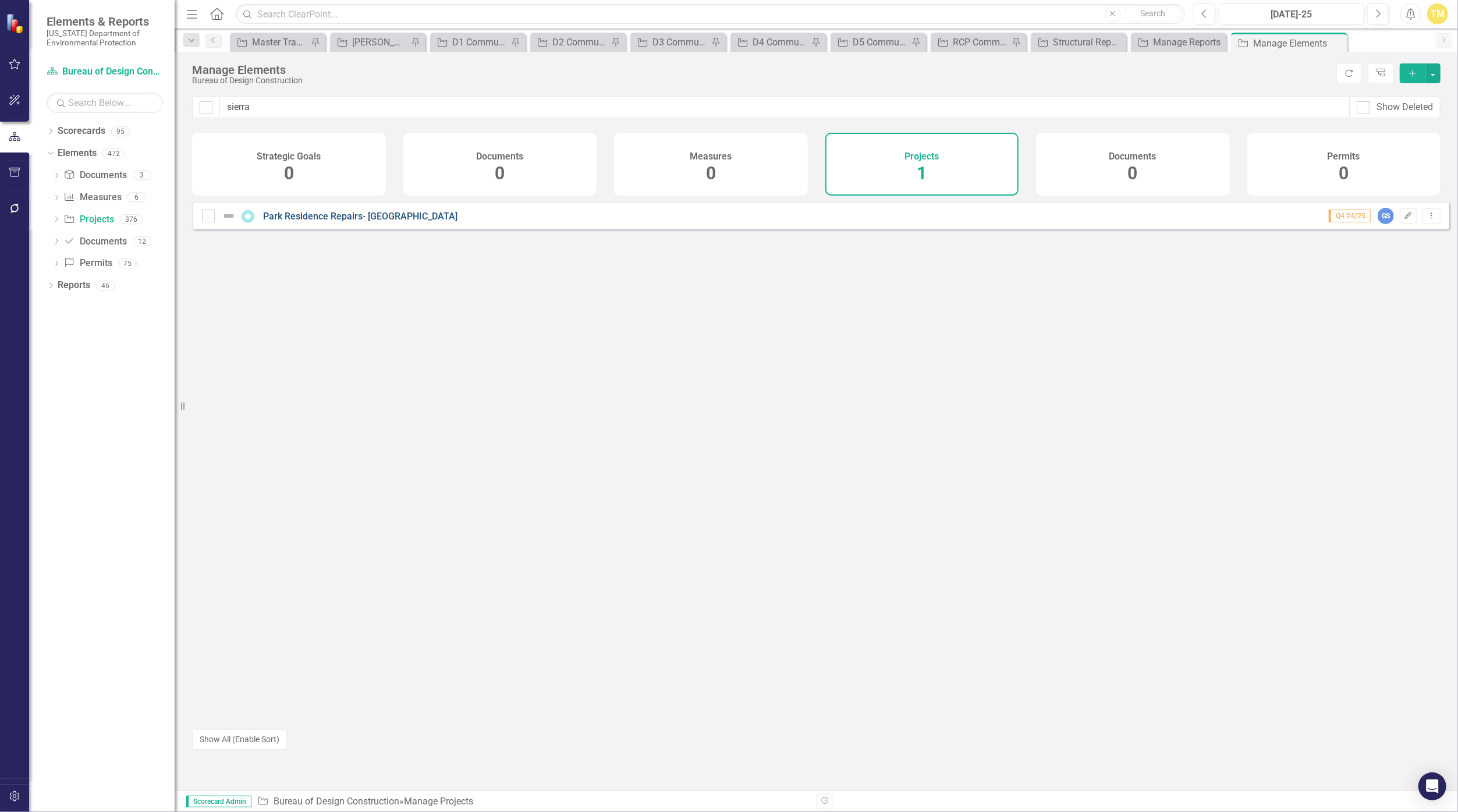
click at [300, 219] on link "Park Residence Repairs- [GEOGRAPHIC_DATA]" at bounding box center [360, 216] width 194 height 11
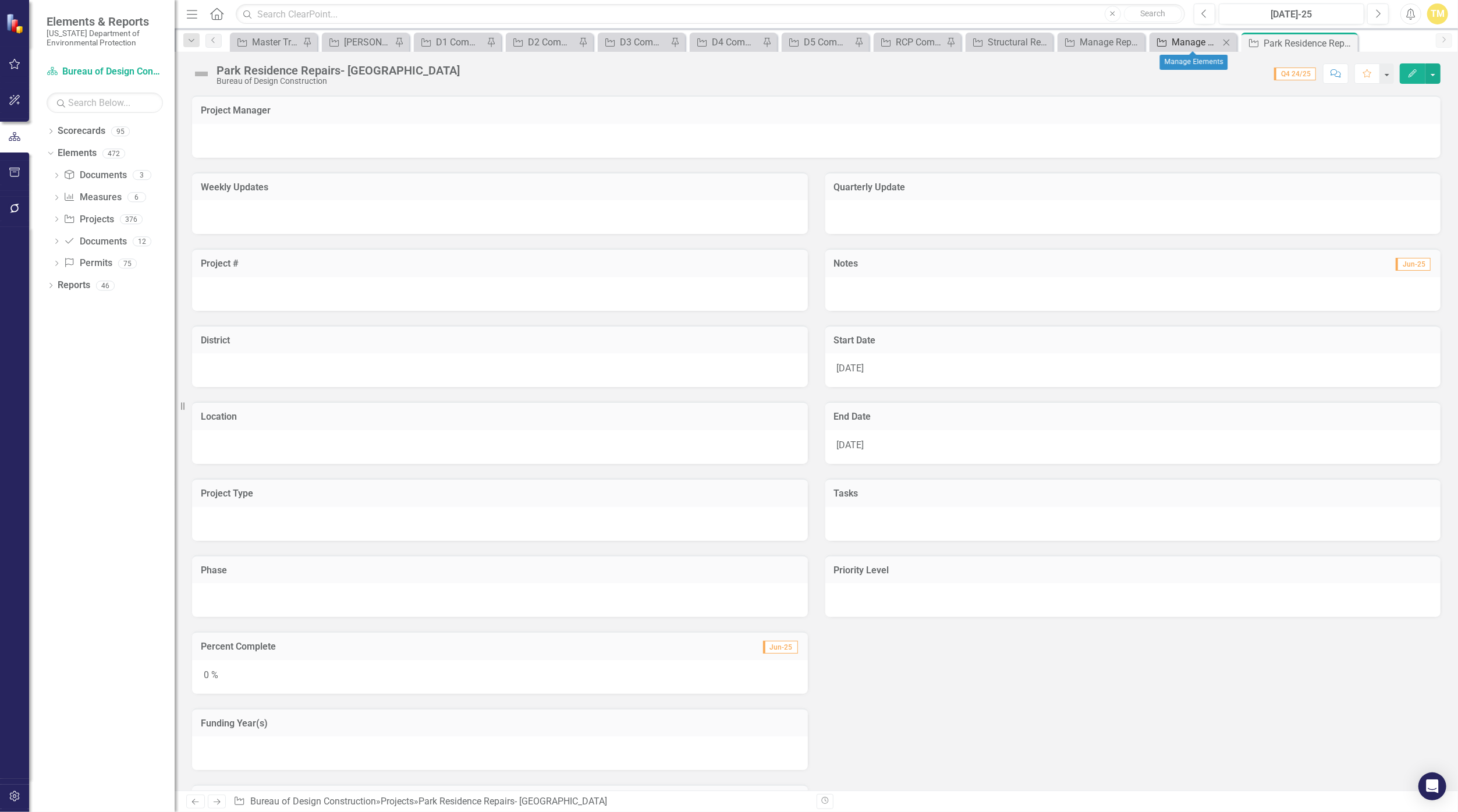
click at [713, 47] on div "Manage Elements" at bounding box center [1195, 41] width 48 height 15
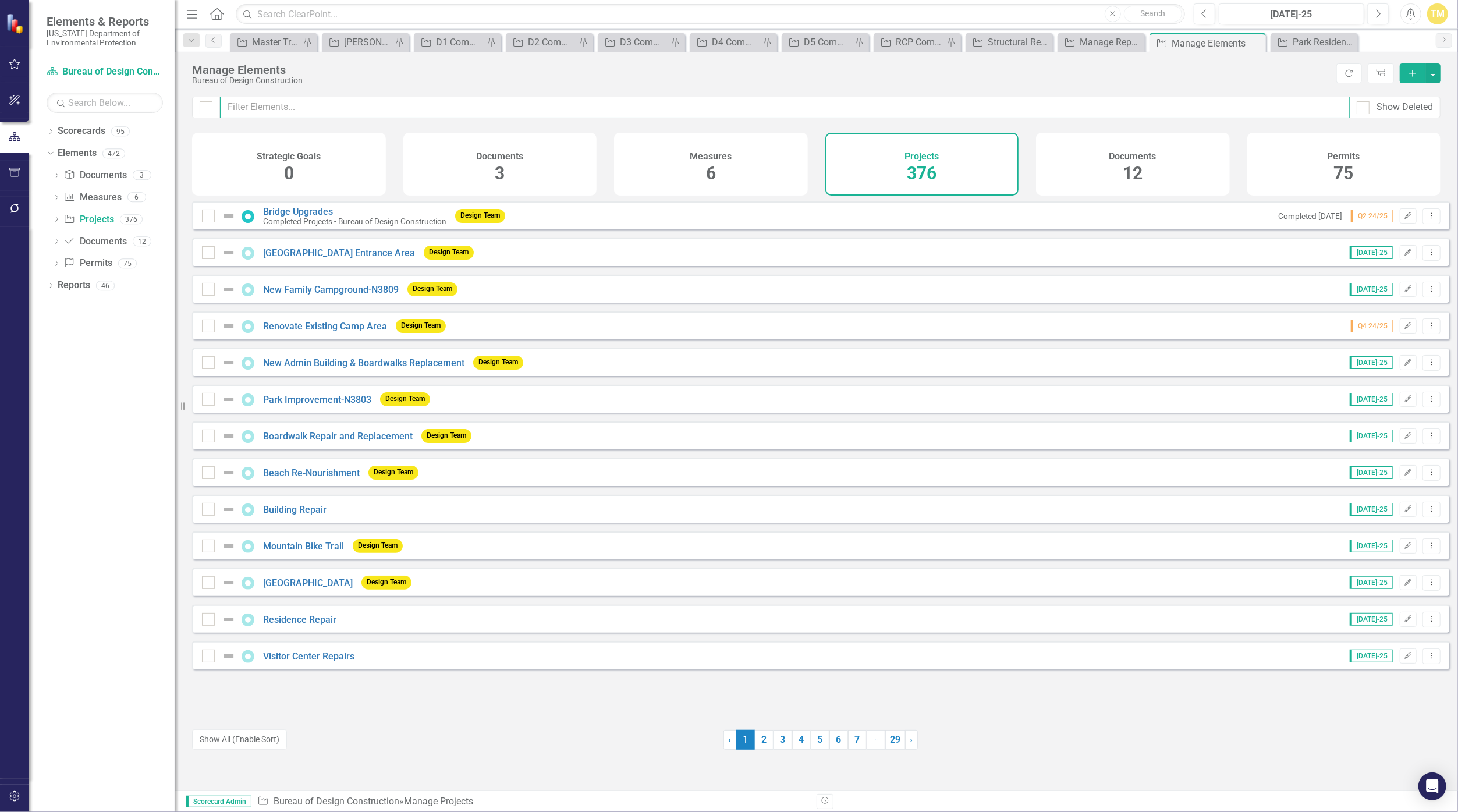
click at [562, 106] on input "text" at bounding box center [784, 108] width 1130 height 22
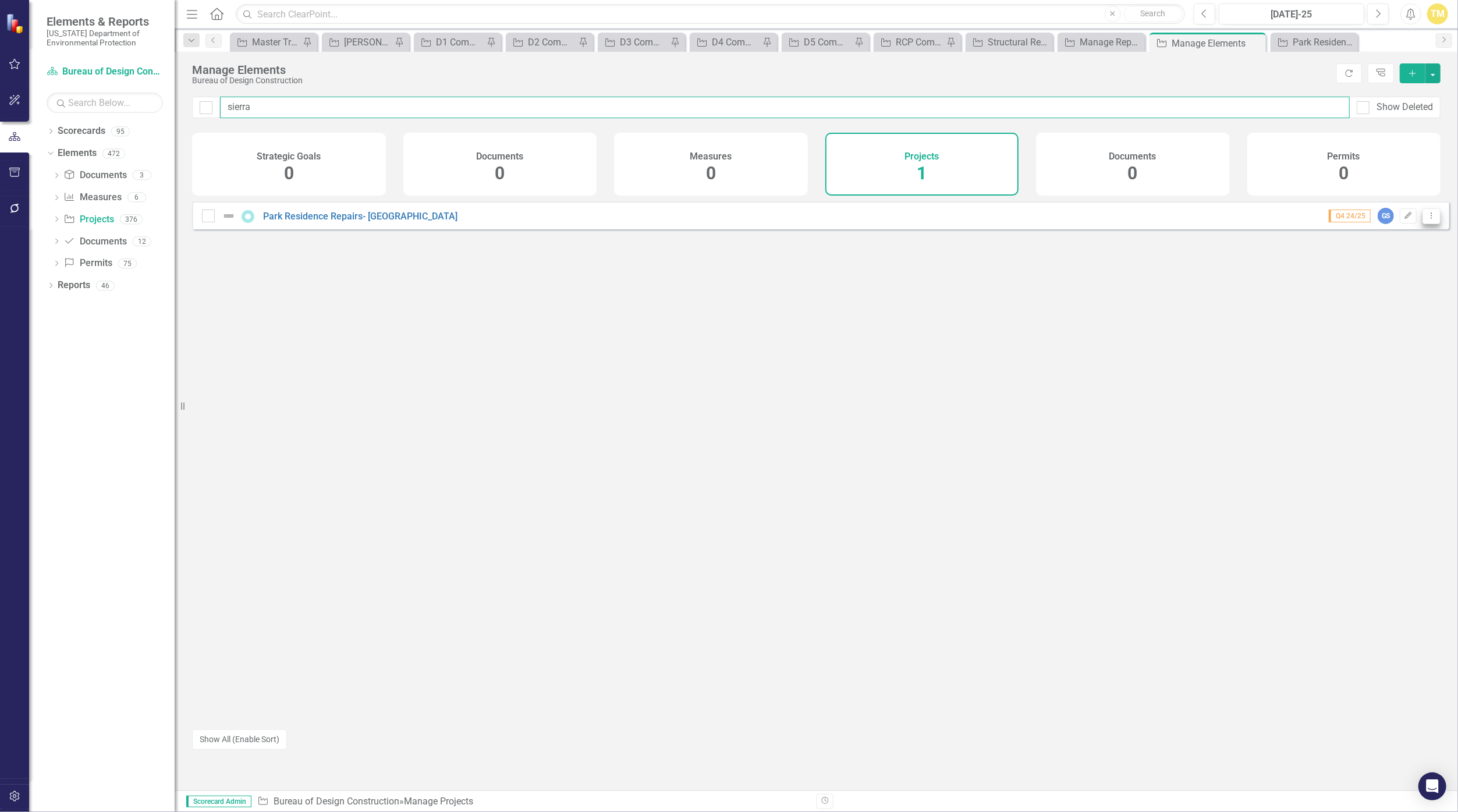
type input "sierra"
click at [713, 220] on icon "Dropdown Menu" at bounding box center [1431, 216] width 10 height 8
click at [713, 307] on link "Trash Delete Project" at bounding box center [1383, 308] width 98 height 22
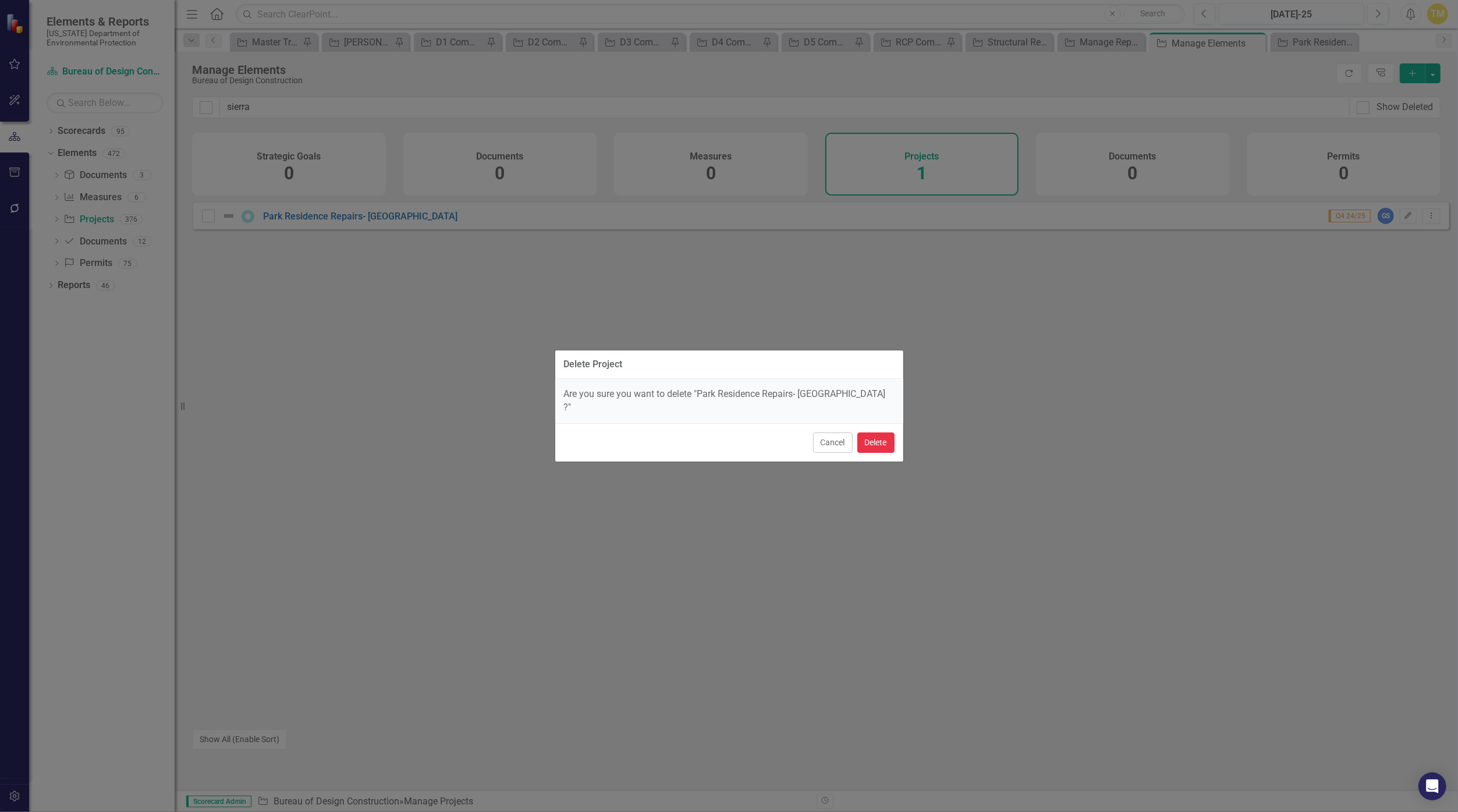
click at [713, 436] on button "Delete" at bounding box center [876, 442] width 37 height 21
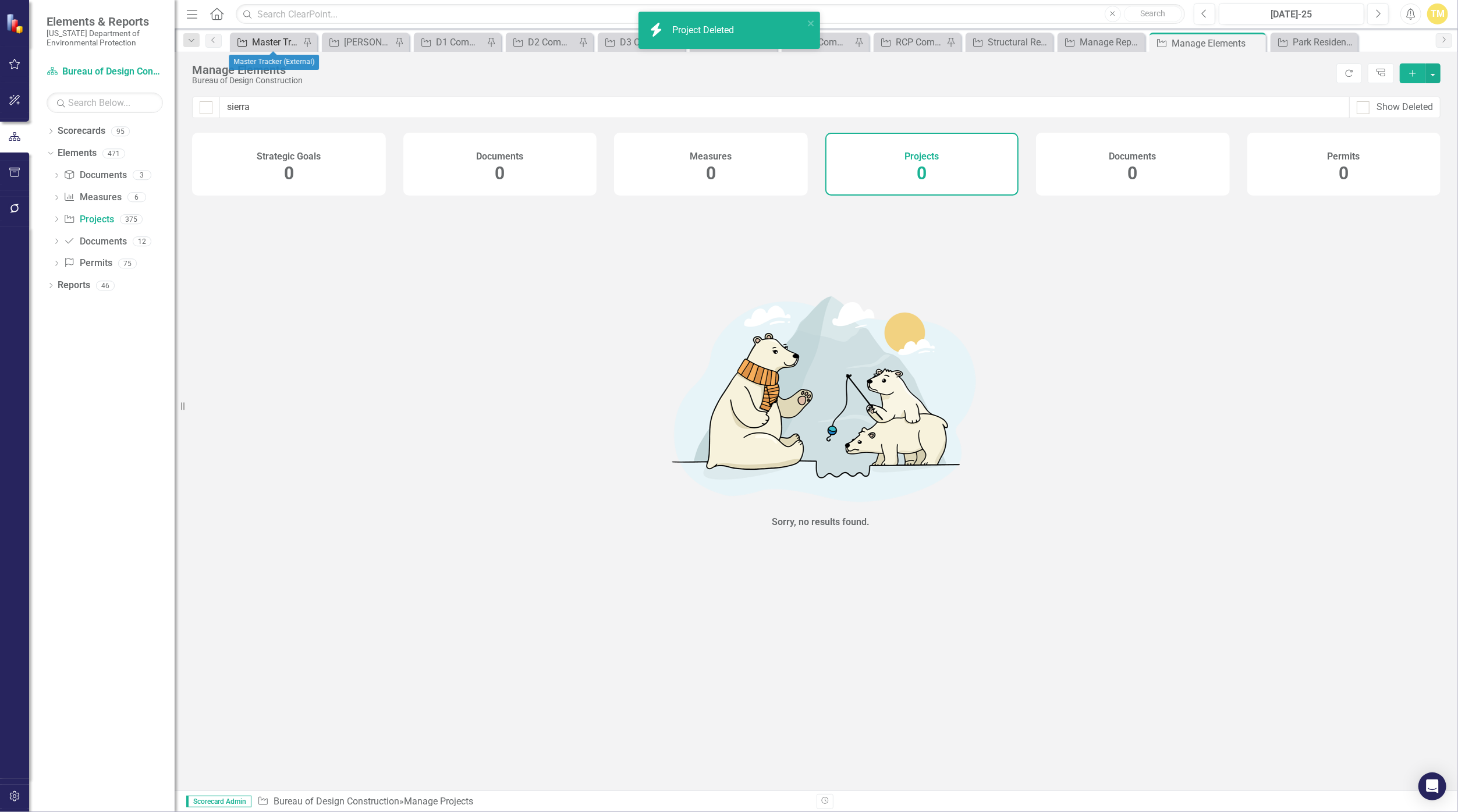
click at [267, 41] on div "Master Tracker (External)" at bounding box center [276, 41] width 48 height 15
